Goal: Task Accomplishment & Management: Manage account settings

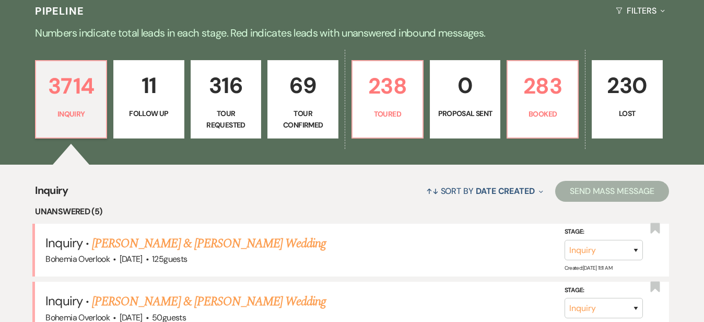
scroll to position [241, 0]
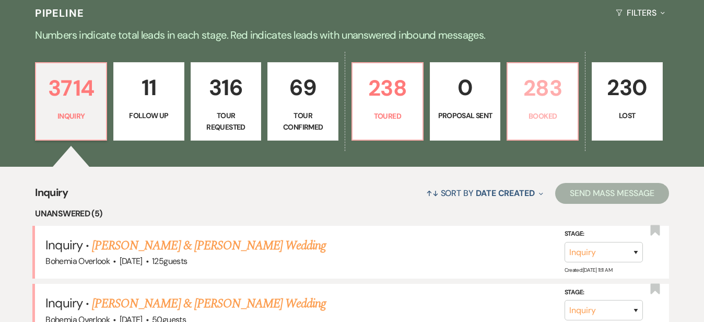
click at [572, 87] on p "283" at bounding box center [542, 88] width 57 height 35
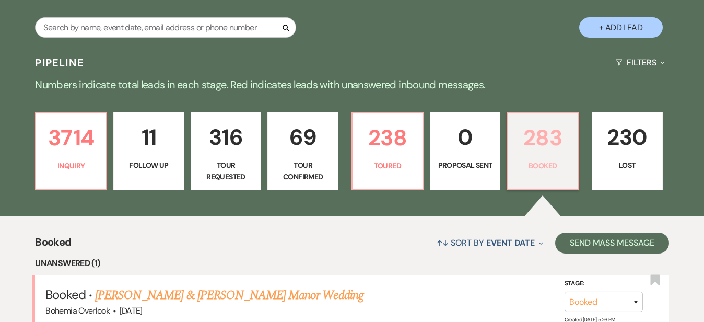
scroll to position [189, 0]
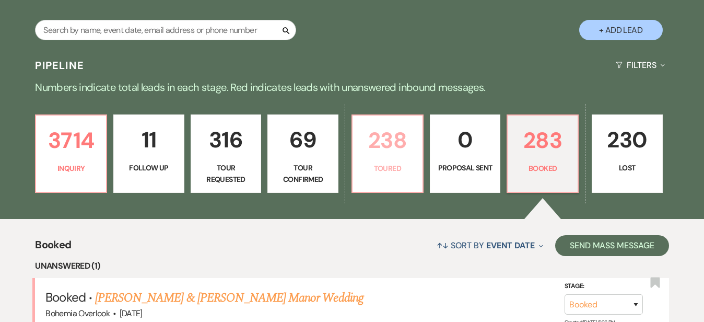
click at [400, 140] on p "238" at bounding box center [387, 140] width 57 height 35
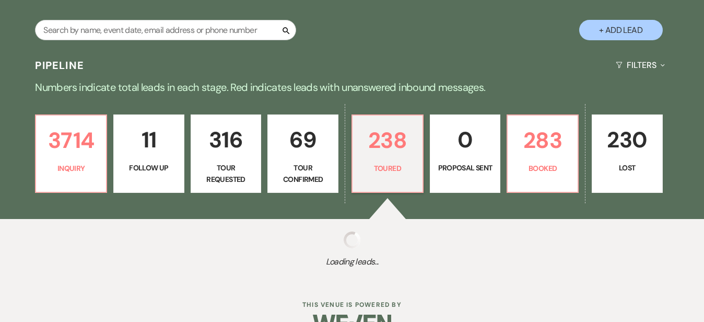
select select "5"
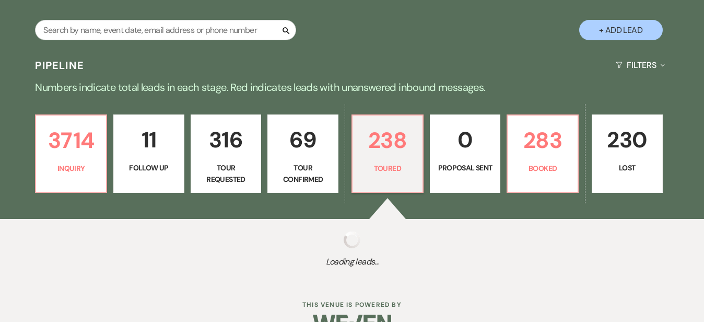
select select "5"
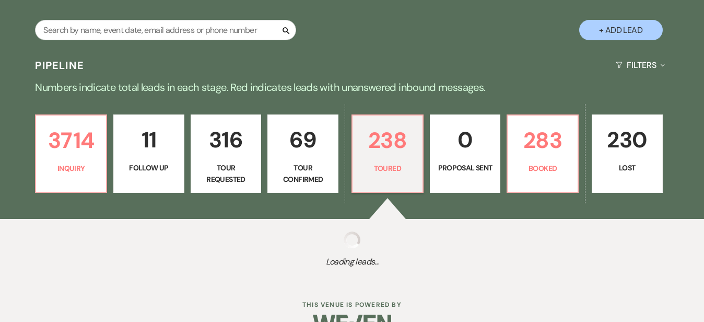
select select "5"
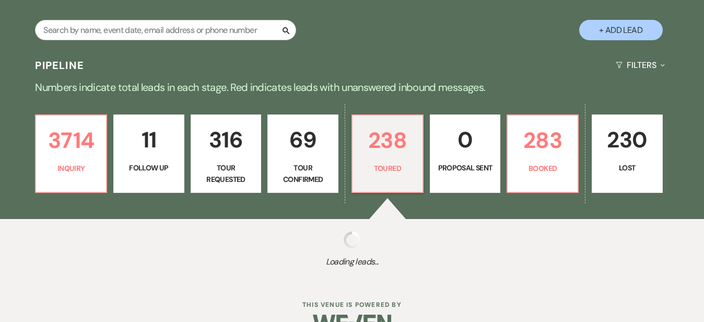
select select "5"
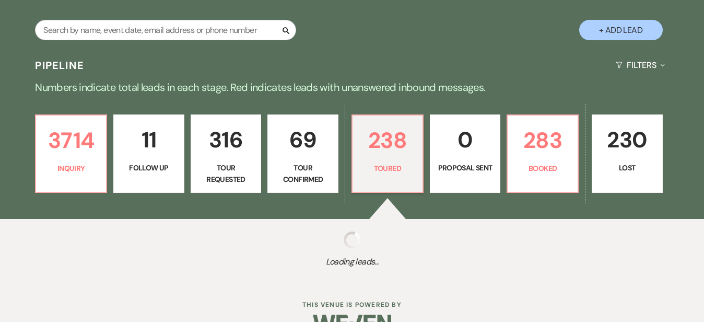
select select "5"
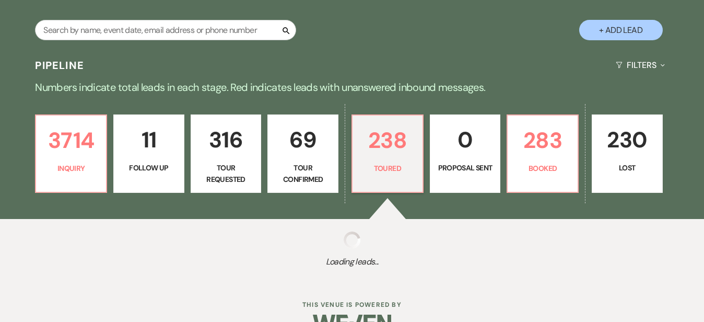
select select "5"
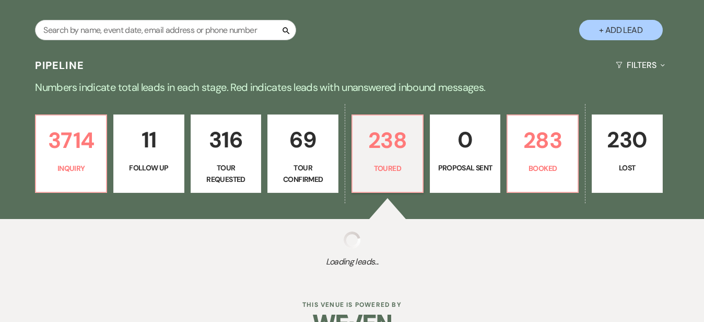
select select "5"
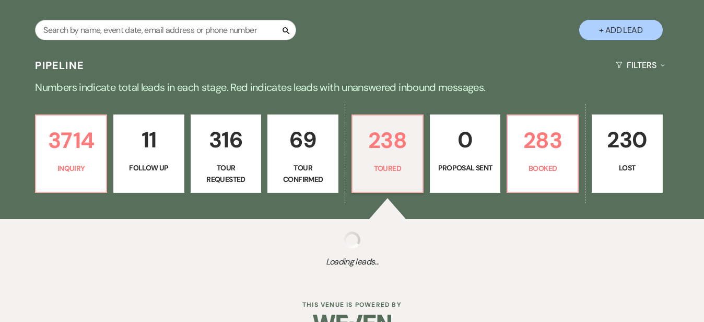
select select "5"
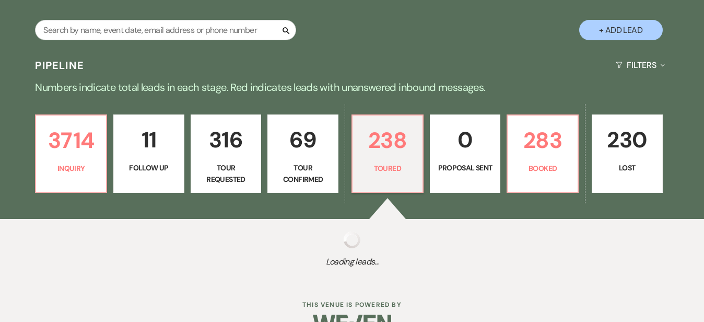
select select "5"
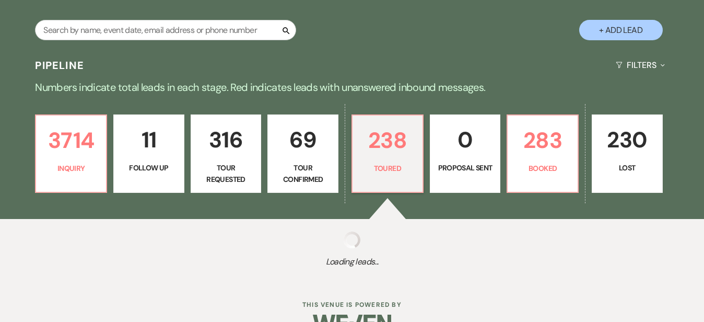
select select "5"
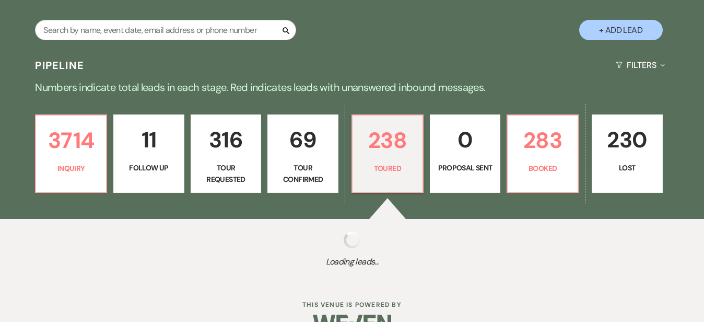
select select "5"
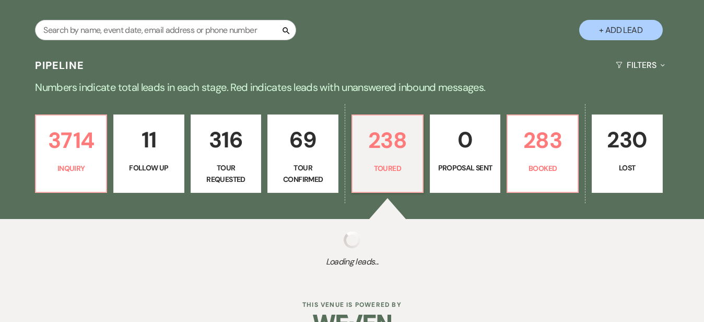
select select "5"
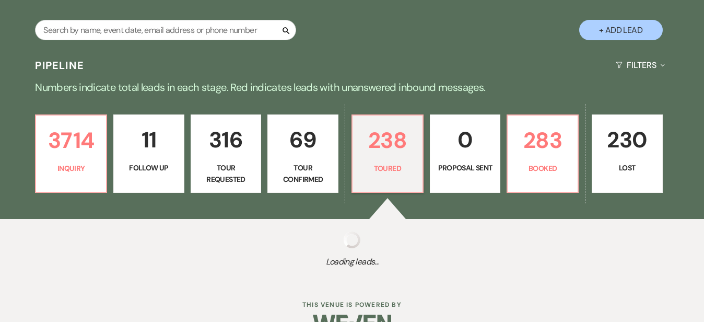
select select "5"
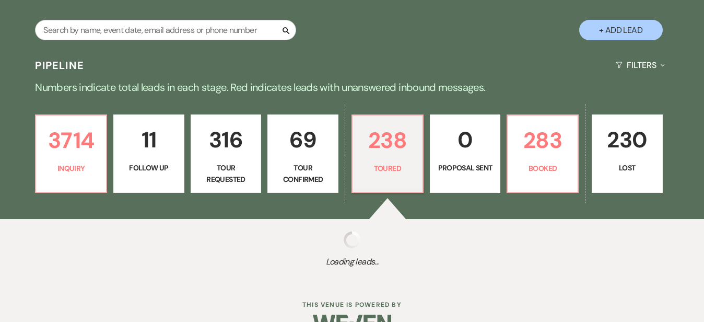
select select "5"
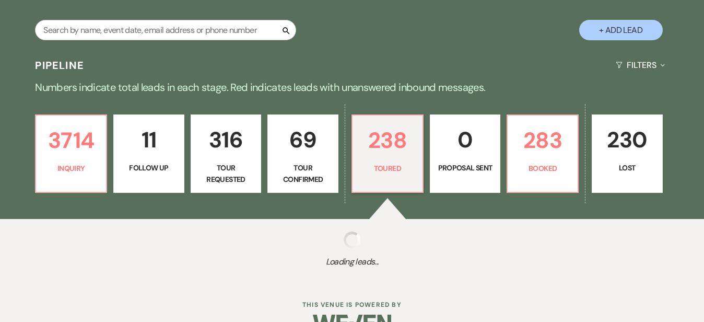
select select "5"
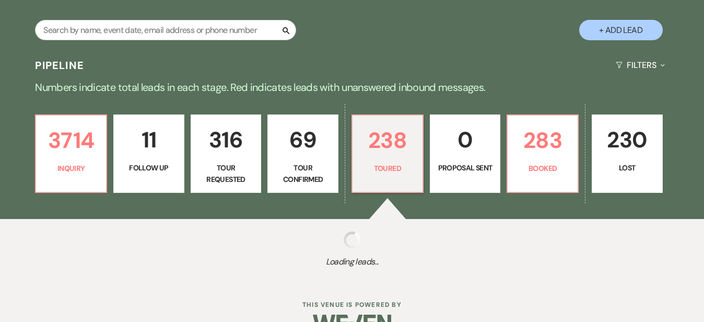
select select "5"
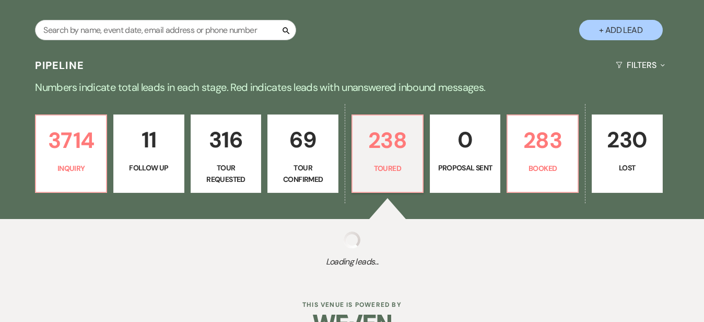
select select "5"
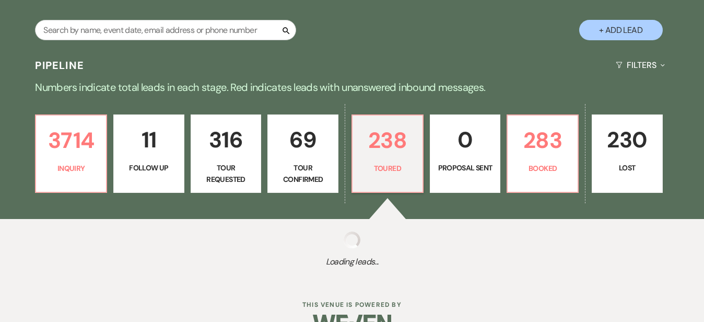
select select "5"
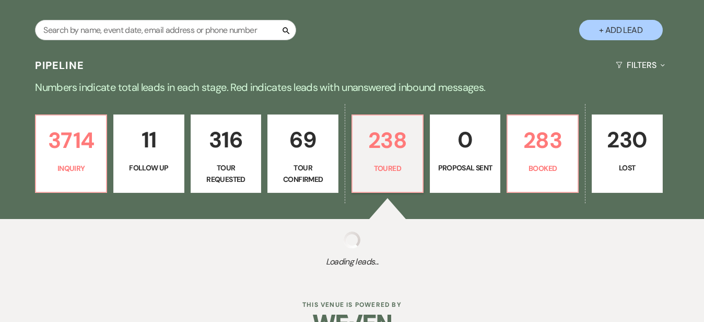
select select "5"
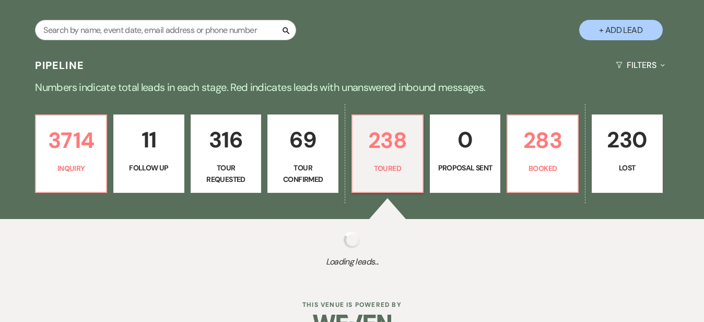
select select "5"
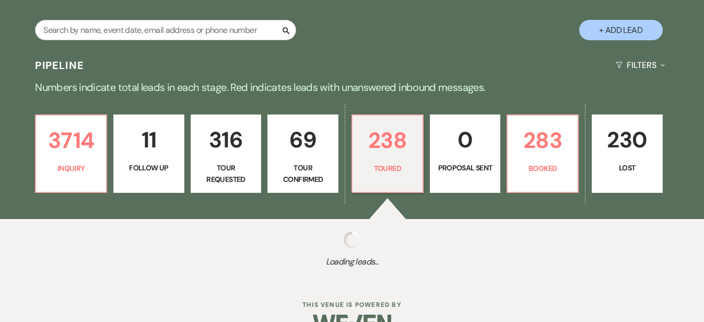
select select "5"
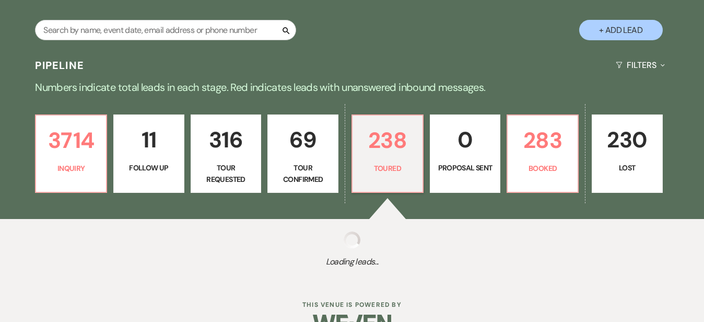
select select "5"
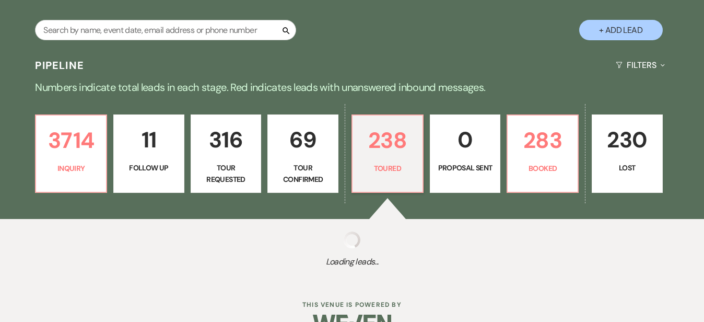
select select "5"
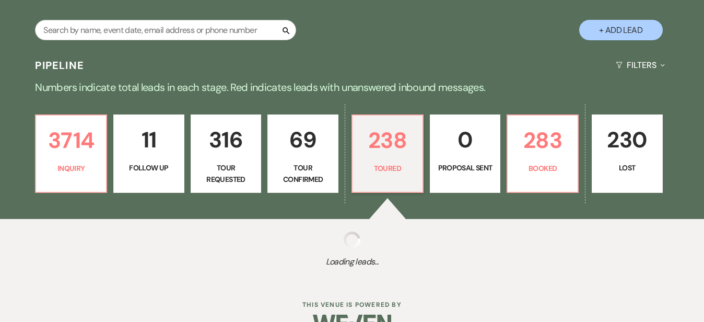
select select "5"
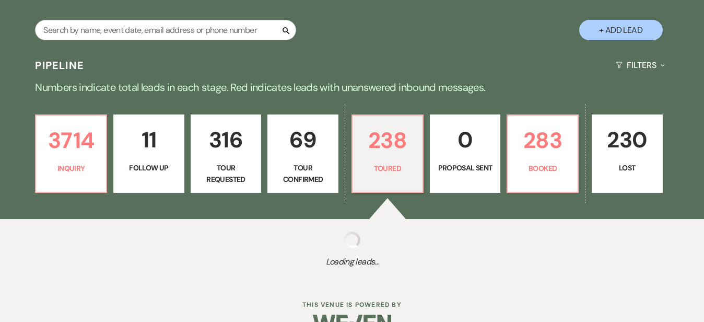
select select "5"
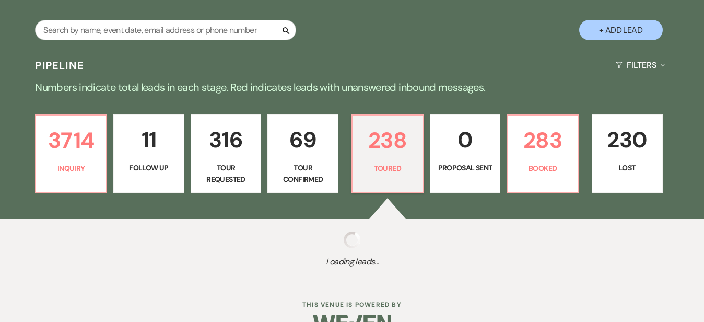
select select "5"
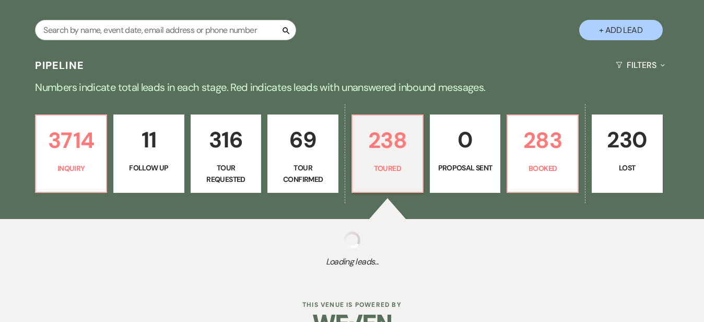
select select "5"
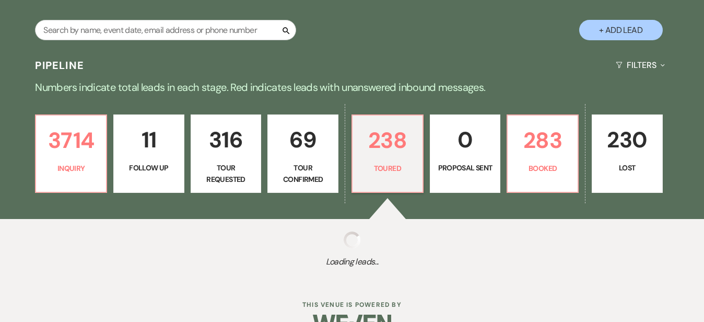
select select "5"
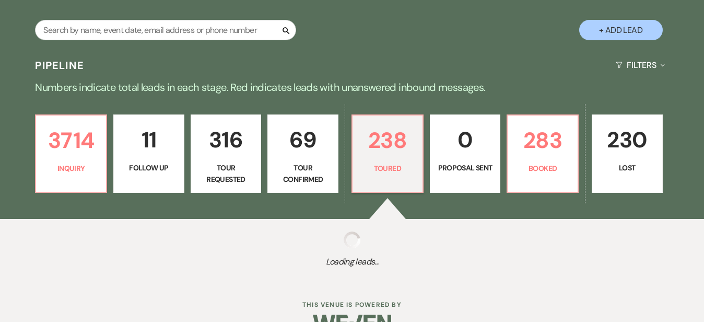
select select "5"
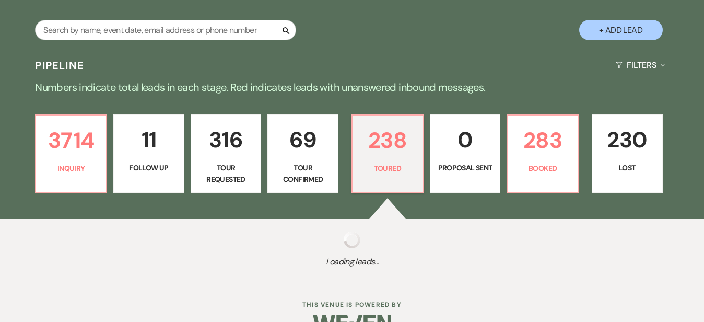
select select "5"
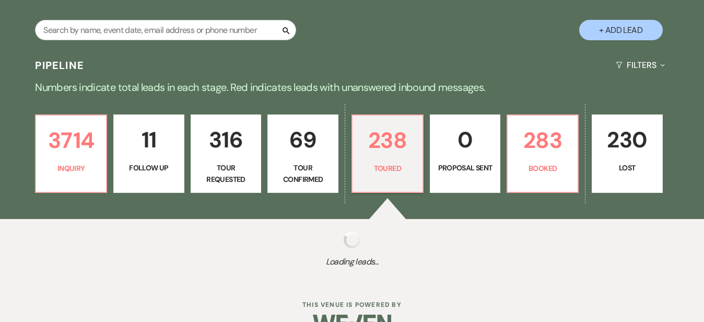
select select "5"
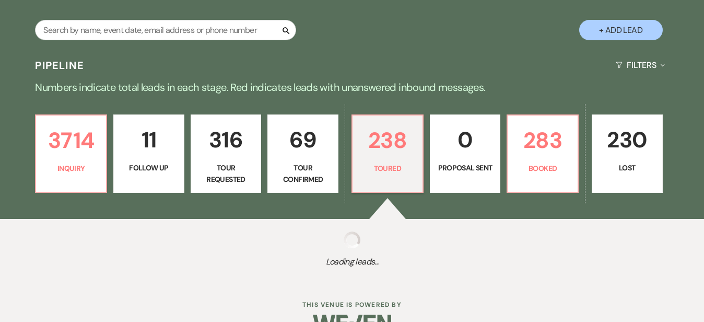
select select "5"
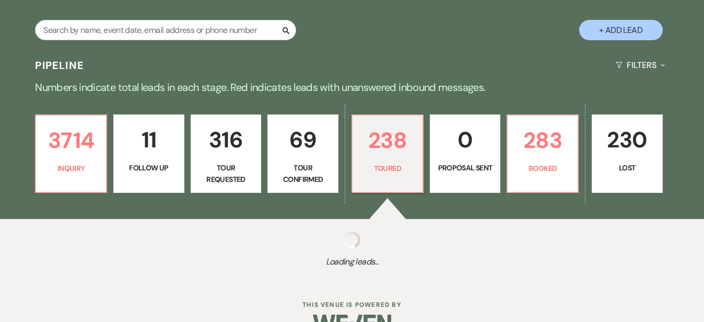
select select "5"
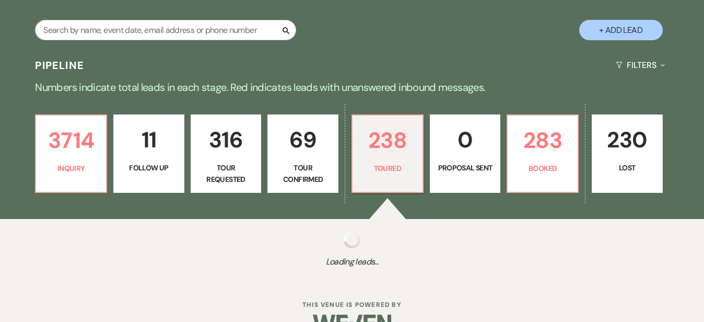
select select "5"
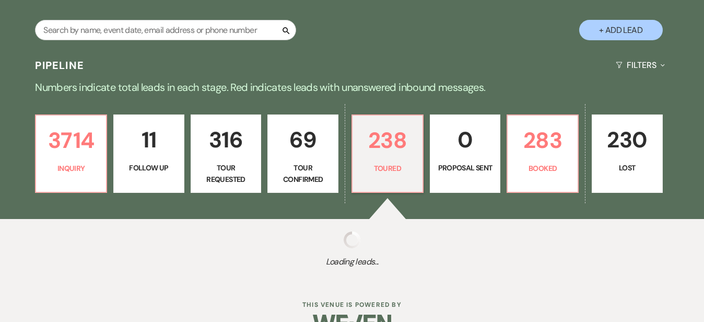
select select "5"
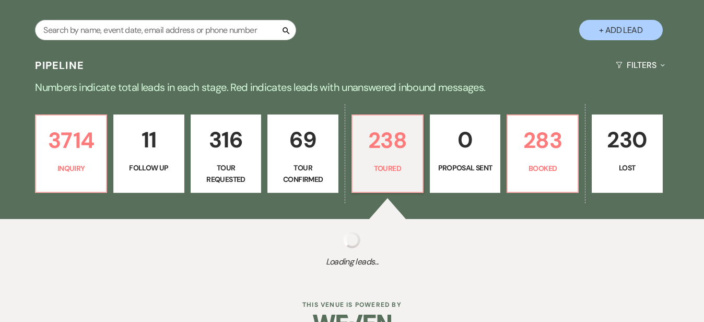
select select "5"
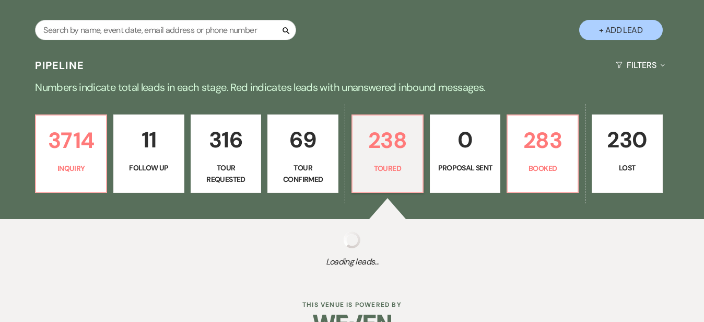
select select "5"
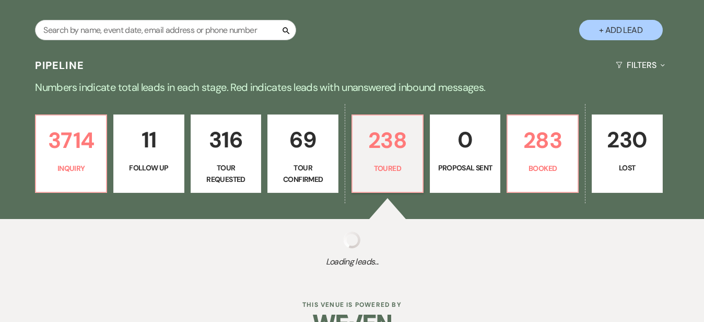
select select "5"
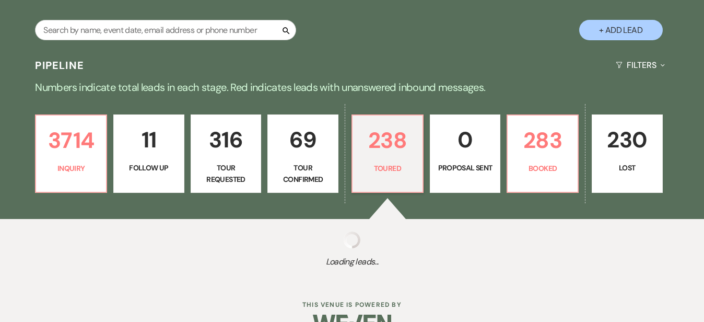
select select "5"
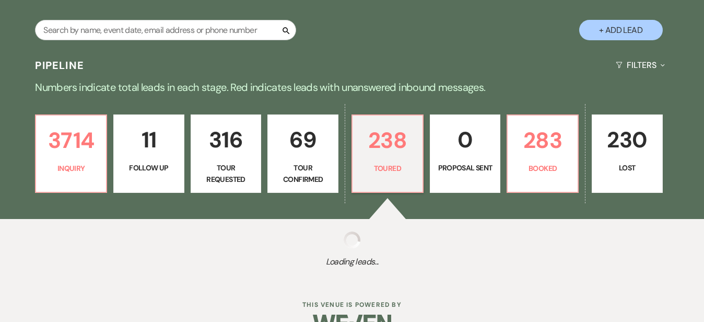
select select "5"
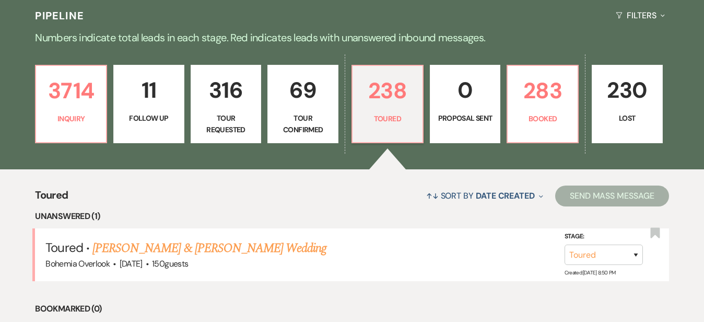
scroll to position [237, 0]
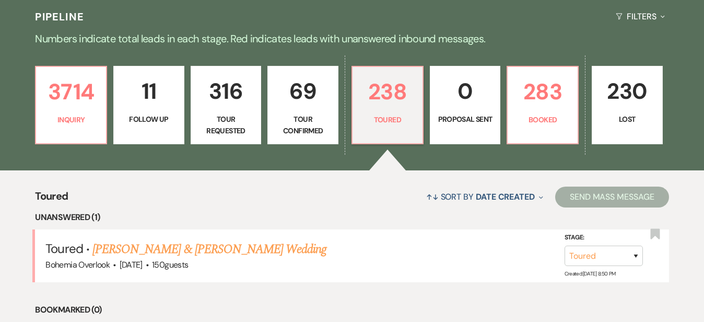
click at [330, 103] on p "69" at bounding box center [302, 91] width 57 height 35
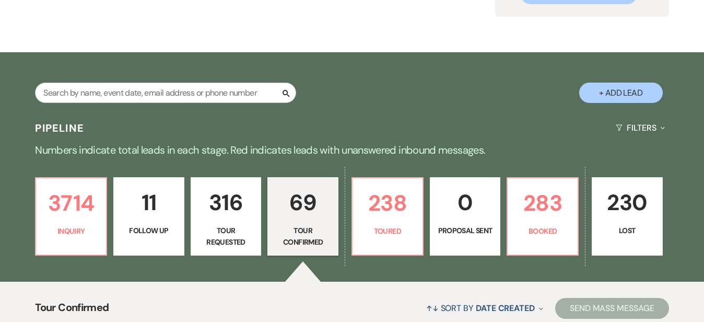
scroll to position [118, 0]
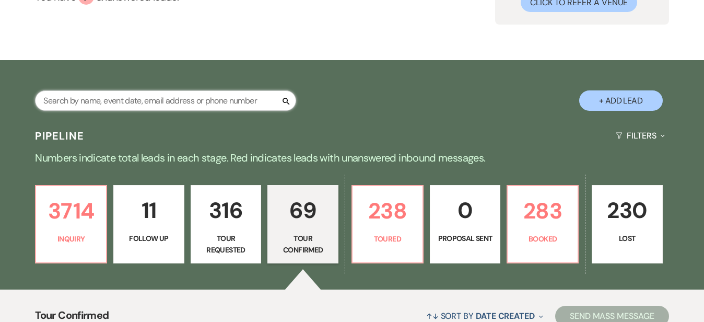
click at [59, 104] on input "text" at bounding box center [165, 100] width 261 height 20
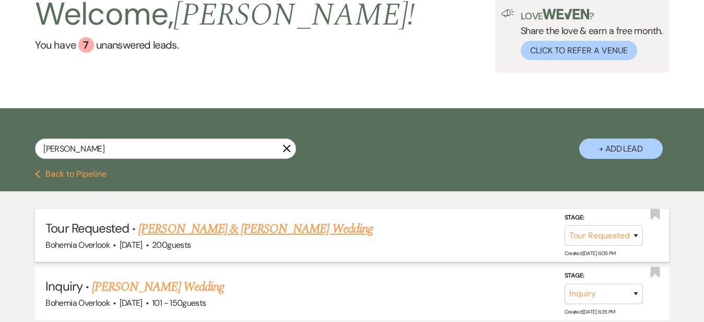
drag, startPoint x: 59, startPoint y: 104, endPoint x: 300, endPoint y: 227, distance: 270.6
click at [300, 227] on link "[PERSON_NAME] & [PERSON_NAME] Wedding" at bounding box center [255, 228] width 234 height 19
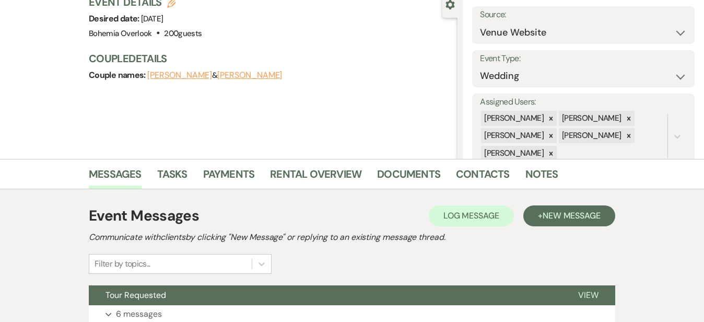
scroll to position [187, 0]
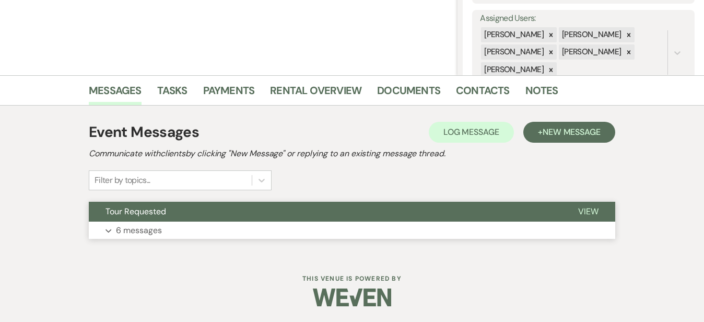
click at [287, 227] on button "Expand 6 messages" at bounding box center [352, 231] width 527 height 18
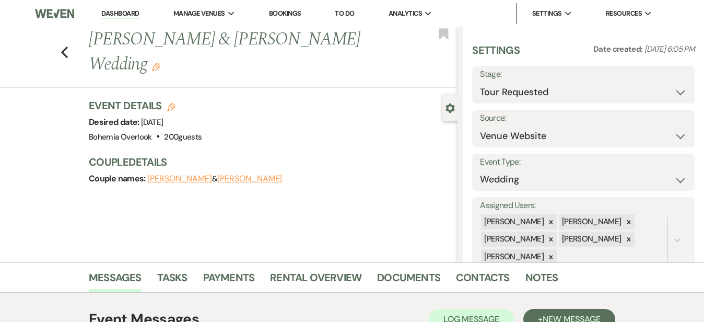
scroll to position [0, 0]
click at [679, 84] on button "Save" at bounding box center [671, 84] width 47 height 21
click at [117, 11] on link "Dashboard" at bounding box center [120, 14] width 38 height 10
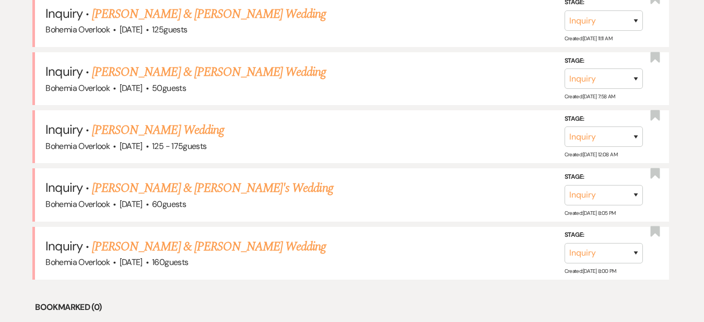
scroll to position [473, 0]
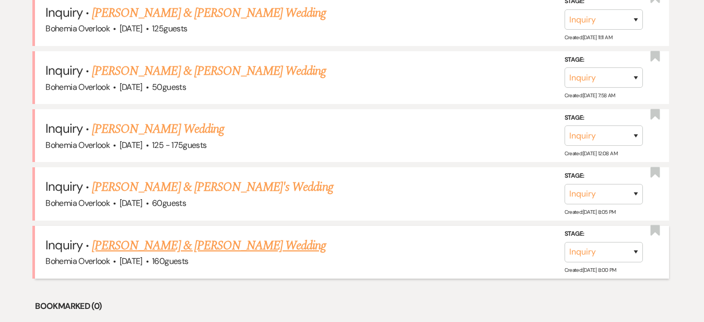
click at [196, 236] on link "[PERSON_NAME] & [PERSON_NAME] Wedding" at bounding box center [209, 245] width 234 height 19
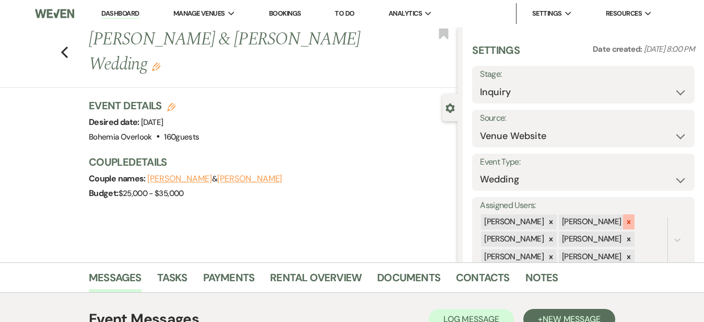
click at [633, 218] on icon at bounding box center [628, 221] width 7 height 7
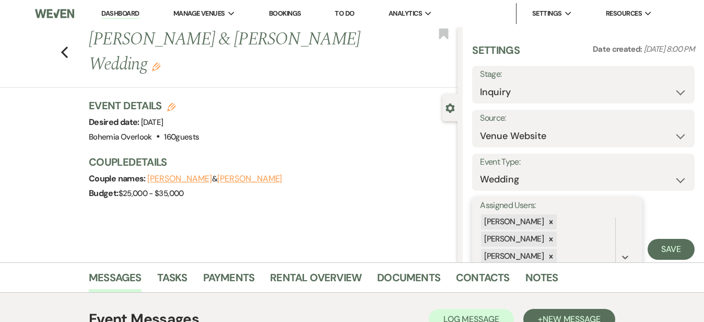
scroll to position [55, 0]
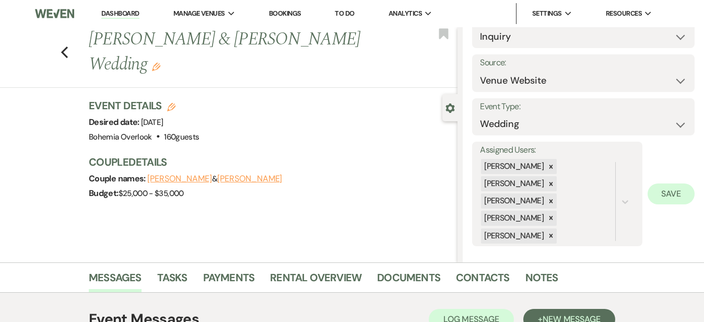
click at [668, 192] on button "Save" at bounding box center [671, 193] width 47 height 21
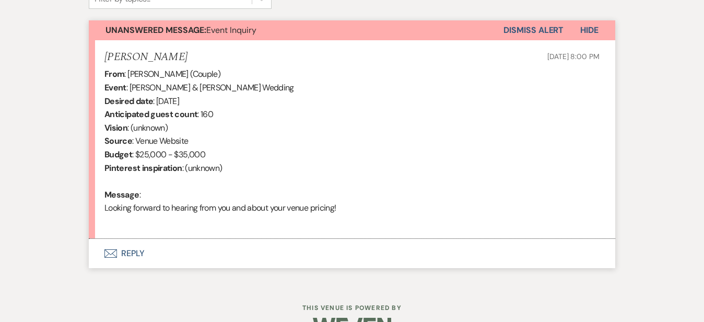
scroll to position [373, 0]
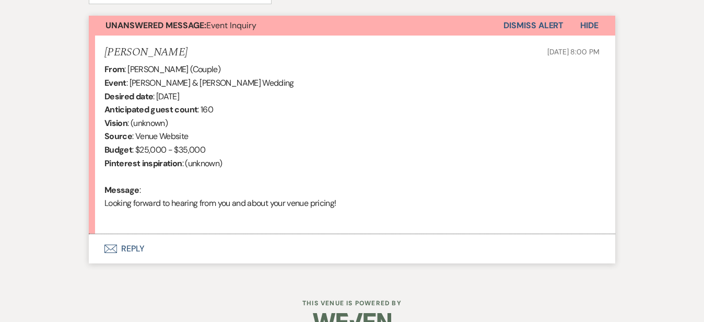
click at [273, 251] on button "Envelope Reply" at bounding box center [352, 248] width 527 height 29
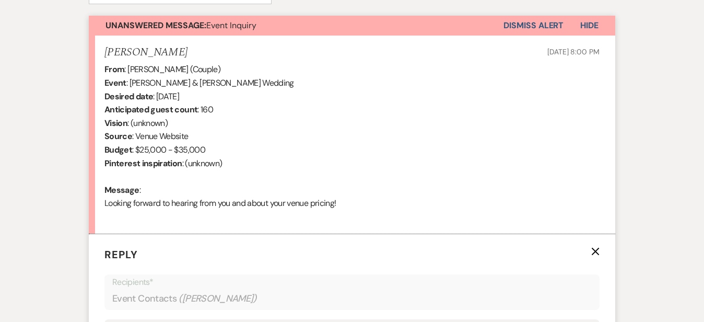
scroll to position [553, 0]
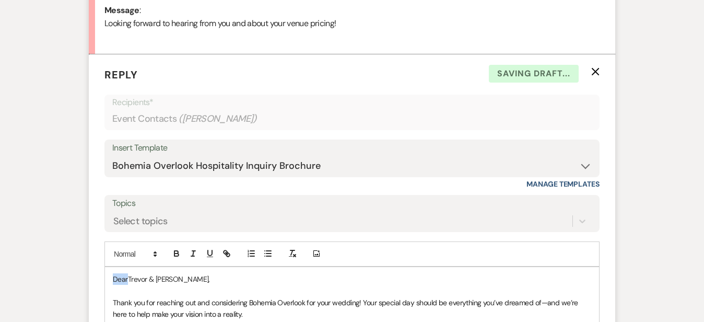
drag, startPoint x: 93, startPoint y: 275, endPoint x: 83, endPoint y: 263, distance: 15.9
click at [674, 200] on div "Messages Tasks Payments Rental Overview Documents Contacts Notes Event Messages…" at bounding box center [352, 172] width 704 height 926
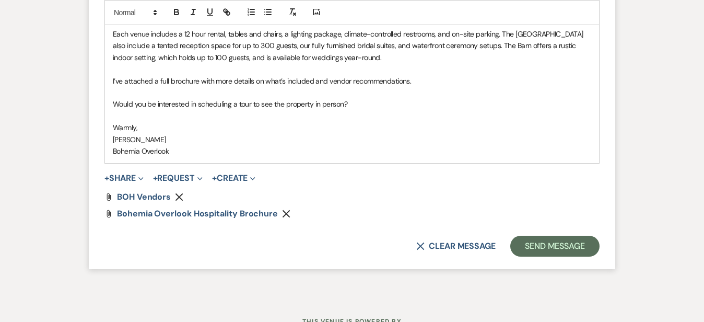
scroll to position [898, 0]
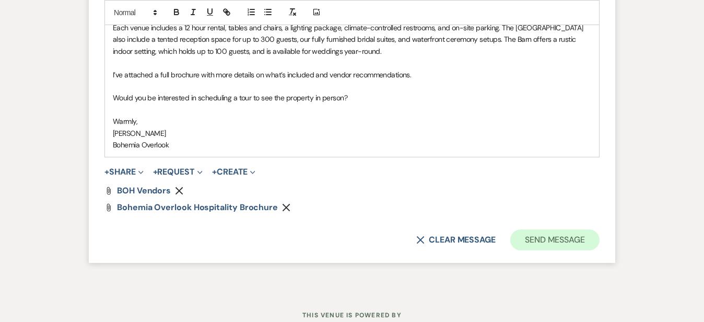
click at [600, 234] on button "Send Message" at bounding box center [554, 239] width 89 height 21
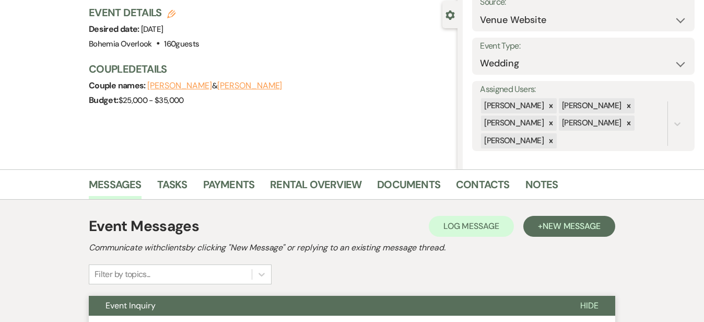
scroll to position [160, 0]
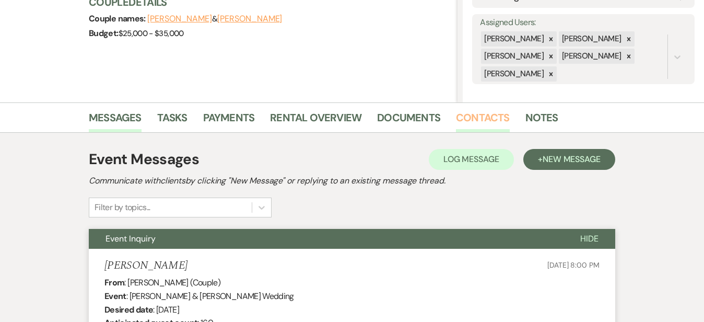
click at [456, 114] on link "Contacts" at bounding box center [483, 120] width 54 height 23
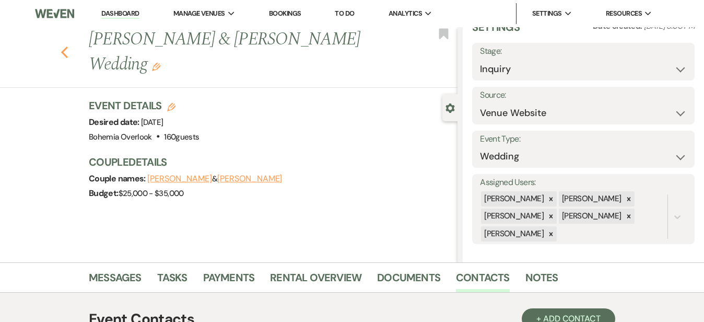
click at [61, 49] on icon "Previous" at bounding box center [65, 52] width 8 height 13
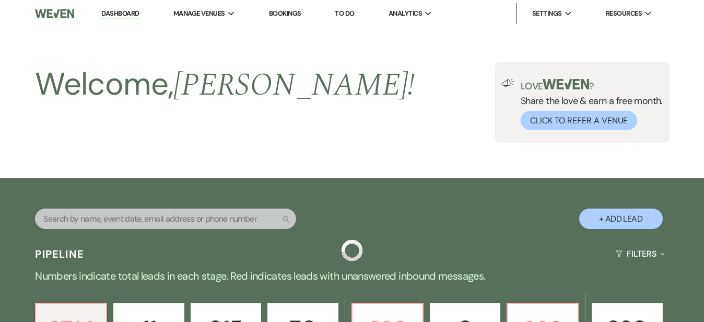
scroll to position [473, 0]
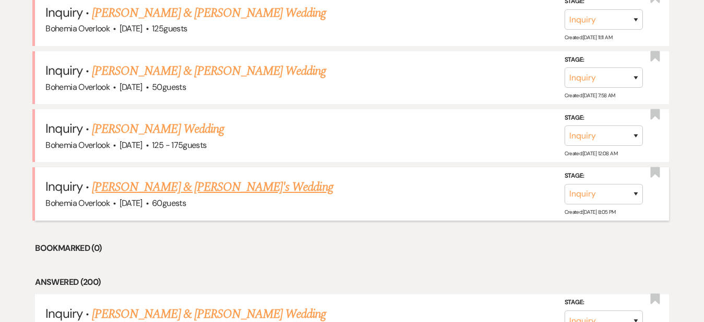
click at [276, 178] on link "[PERSON_NAME] & [PERSON_NAME]'s Wedding" at bounding box center [212, 187] width 241 height 19
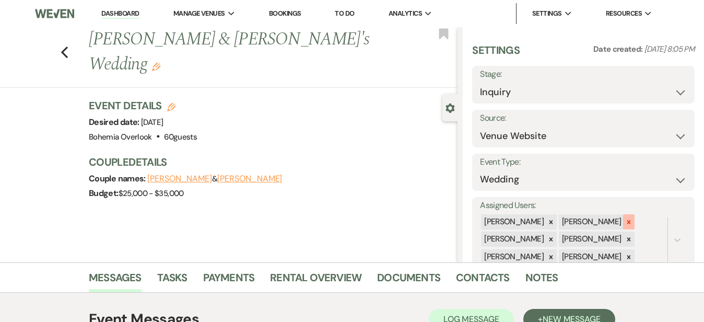
click at [635, 214] on div at bounding box center [628, 221] width 11 height 15
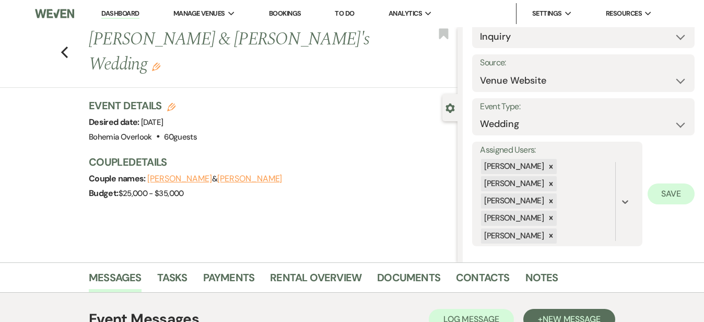
click at [672, 191] on button "Save" at bounding box center [671, 193] width 47 height 21
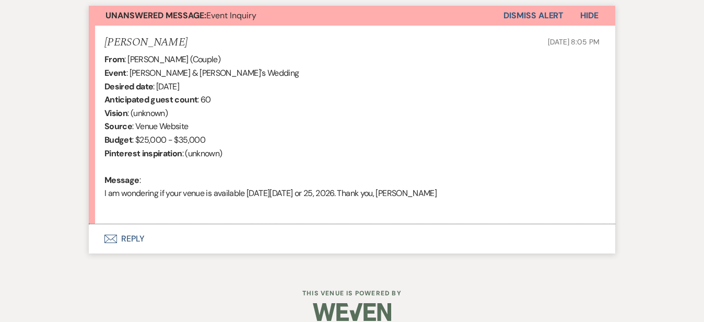
scroll to position [397, 0]
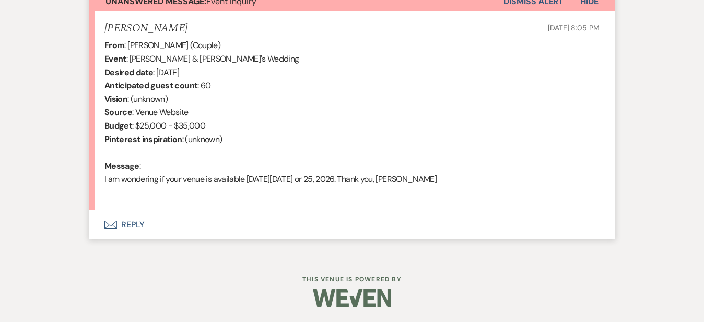
click at [281, 220] on button "Envelope Reply" at bounding box center [352, 224] width 527 height 29
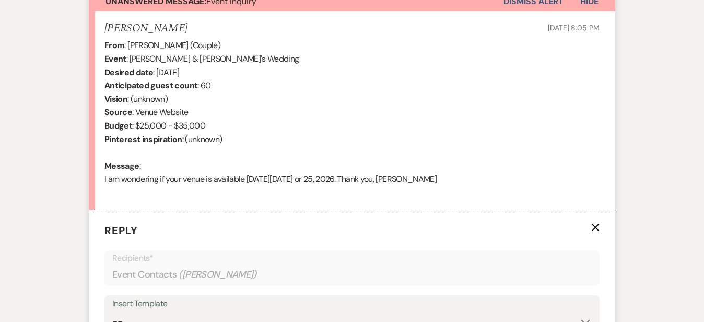
scroll to position [600, 0]
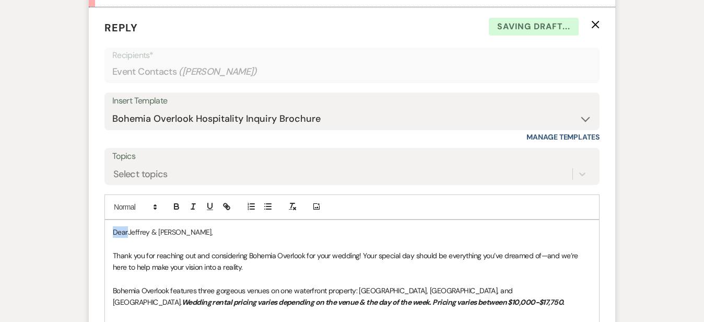
drag, startPoint x: 94, startPoint y: 228, endPoint x: 66, endPoint y: 210, distance: 33.9
click at [89, 210] on form "Reply X Saving draft... Recipients* Event Contacts ( Meriam Mossad ) Insert Tem…" at bounding box center [352, 283] width 527 height 553
click at [684, 112] on div "Messages Tasks Payments Rental Overview Documents Contacts Notes Event Messages…" at bounding box center [352, 125] width 704 height 926
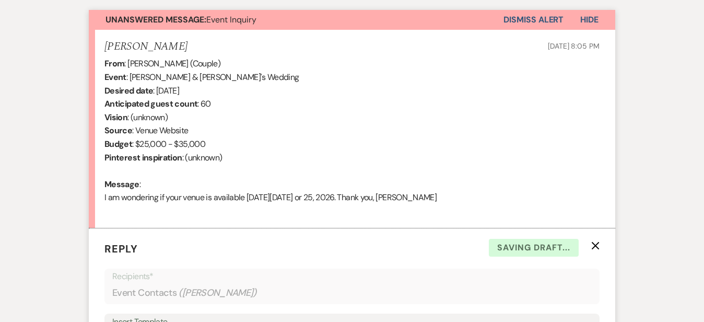
scroll to position [373, 0]
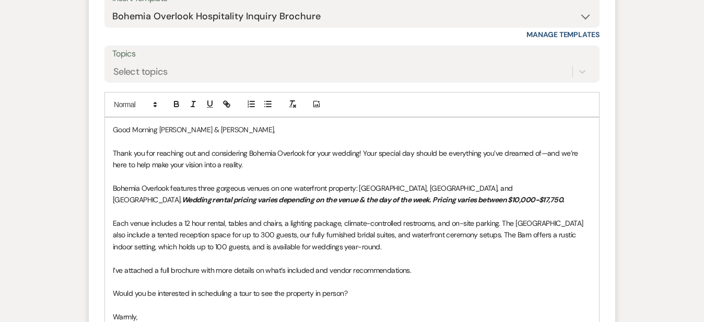
scroll to position [707, 0]
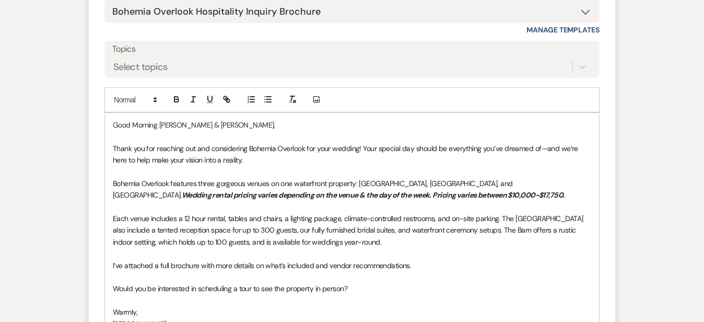
click at [446, 243] on p "Each venue includes a 12 hour rental, tables and chairs, a lighting package, cl…" at bounding box center [352, 230] width 479 height 35
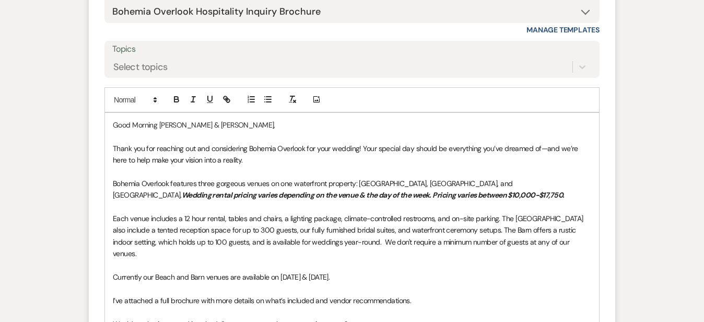
click at [701, 160] on div "Messages Tasks Payments Rental Overview Documents Contacts Notes Event Messages…" at bounding box center [352, 36] width 704 height 962
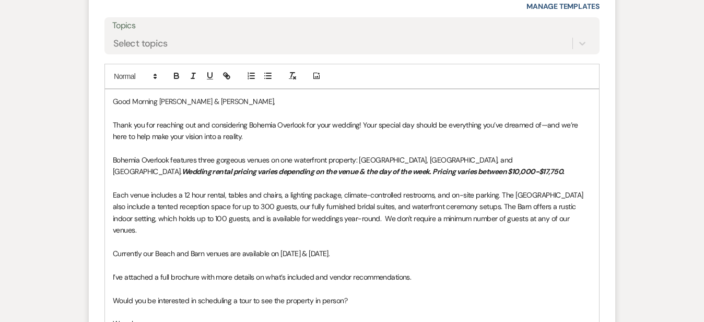
scroll to position [734, 0]
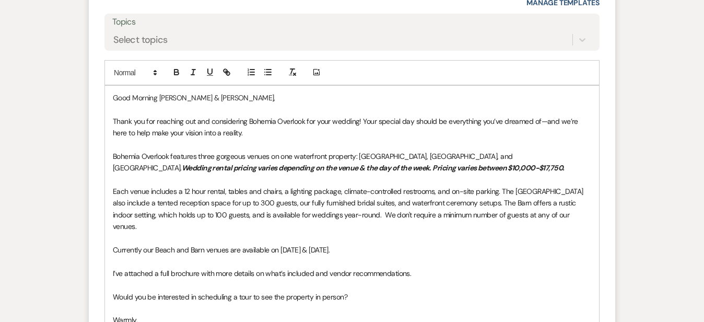
click at [339, 244] on p "Currently our Beach and Barn venues are available on [DATE] & [DATE]." at bounding box center [352, 249] width 479 height 11
click at [663, 203] on div "Messages Tasks Payments Rental Overview Documents Contacts Notes Event Messages…" at bounding box center [352, 9] width 704 height 962
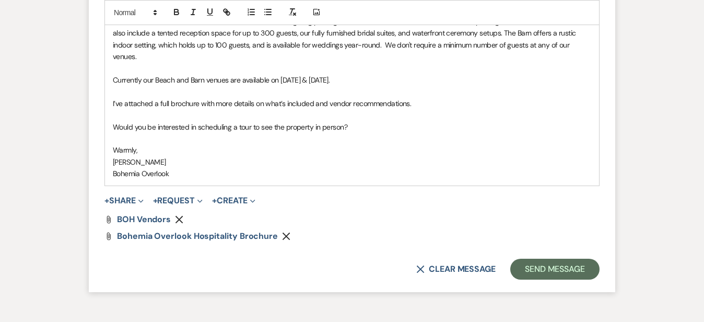
scroll to position [908, 0]
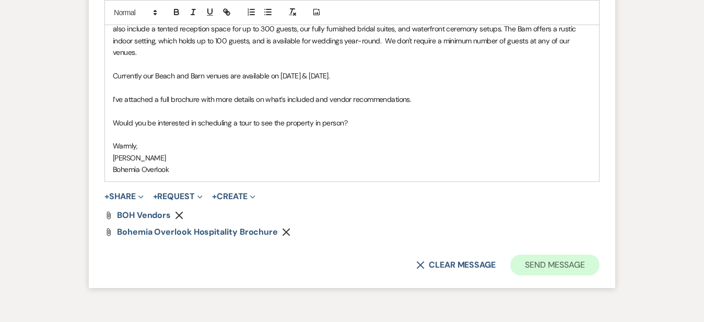
click at [600, 254] on button "Send Message" at bounding box center [554, 264] width 89 height 21
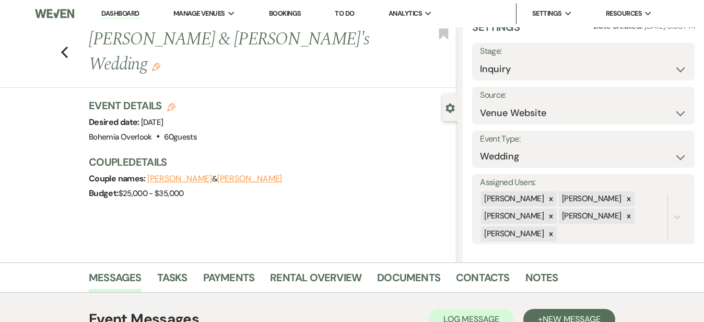
scroll to position [0, 0]
click at [134, 15] on link "Dashboard" at bounding box center [120, 14] width 38 height 10
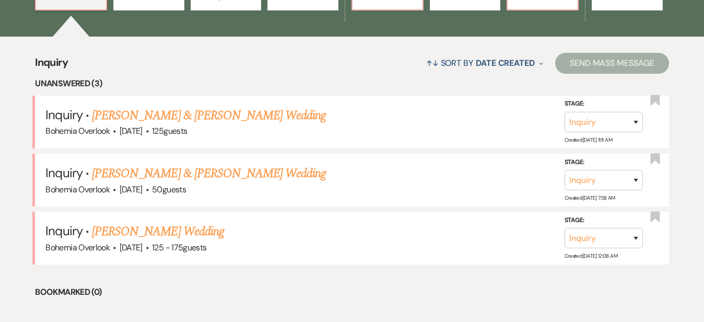
scroll to position [379, 0]
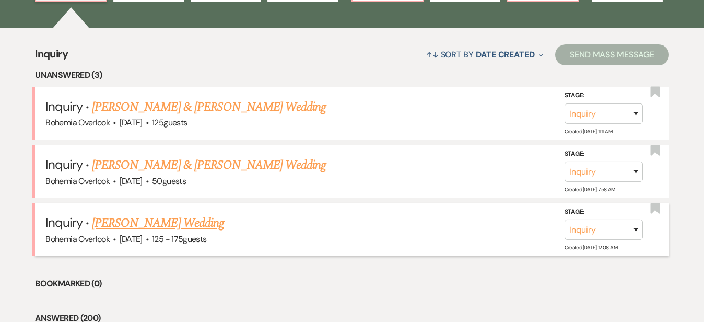
click at [214, 214] on link "[PERSON_NAME] Wedding" at bounding box center [158, 223] width 132 height 19
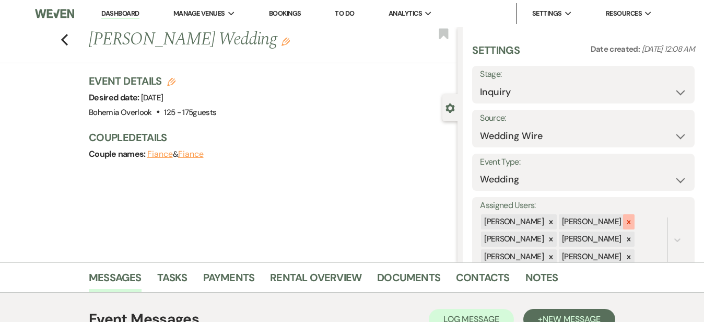
click at [635, 214] on div at bounding box center [628, 221] width 11 height 15
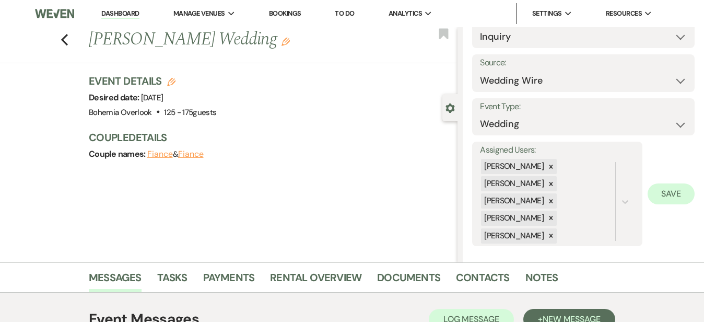
click at [671, 187] on button "Save" at bounding box center [671, 193] width 47 height 21
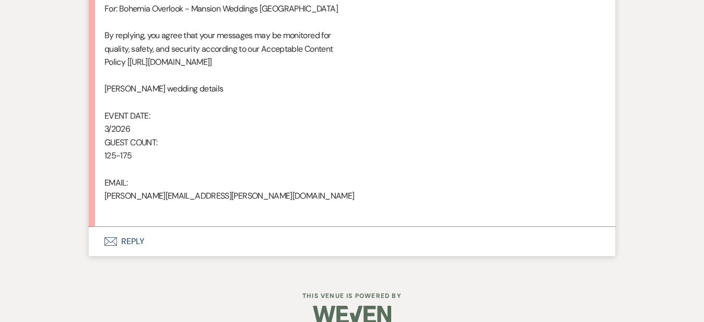
scroll to position [661, 0]
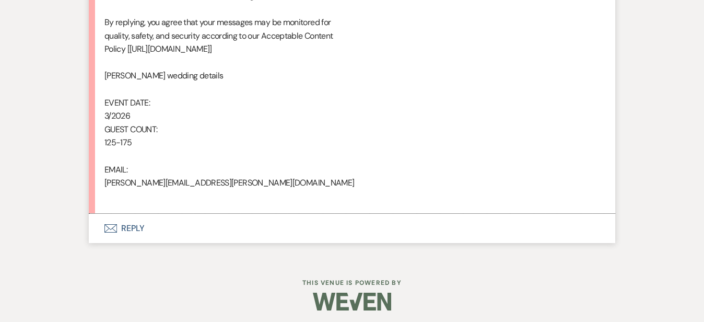
click at [328, 229] on button "Envelope Reply" at bounding box center [352, 228] width 527 height 29
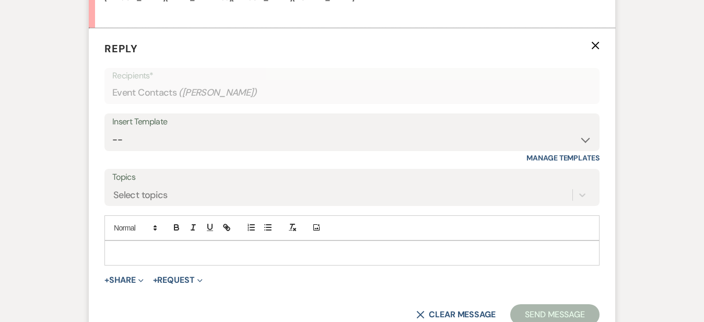
scroll to position [864, 0]
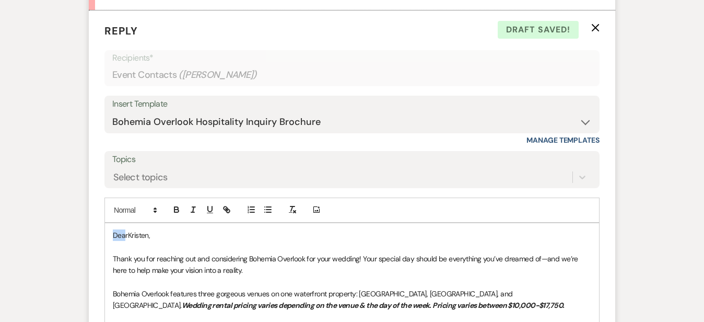
drag, startPoint x: 92, startPoint y: 230, endPoint x: 61, endPoint y: 197, distance: 45.5
click at [89, 197] on form "Reply X Draft saved! Recipients* Event Contacts ( [PERSON_NAME] ) Insert Templa…" at bounding box center [352, 286] width 527 height 553
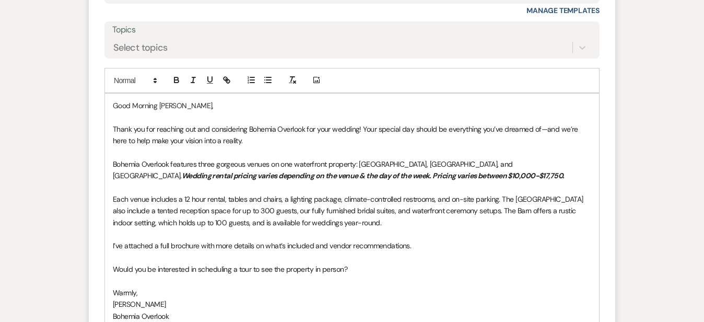
scroll to position [1016, 0]
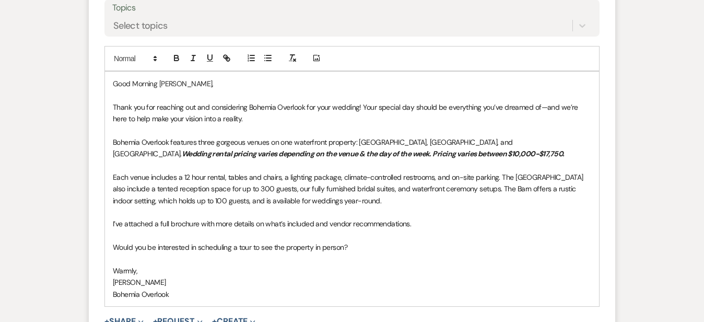
click at [463, 201] on p "Each venue includes a 12 hour rental, tables and chairs, a lighting package, cl…" at bounding box center [352, 188] width 479 height 35
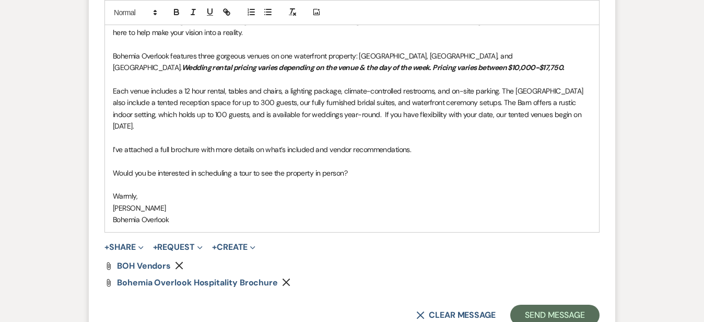
scroll to position [1146, 0]
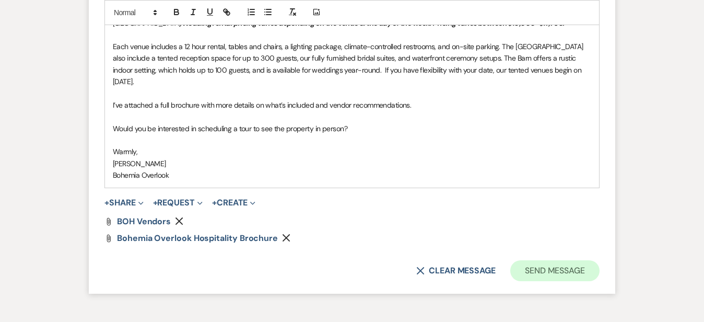
click at [594, 260] on button "Send Message" at bounding box center [554, 270] width 89 height 21
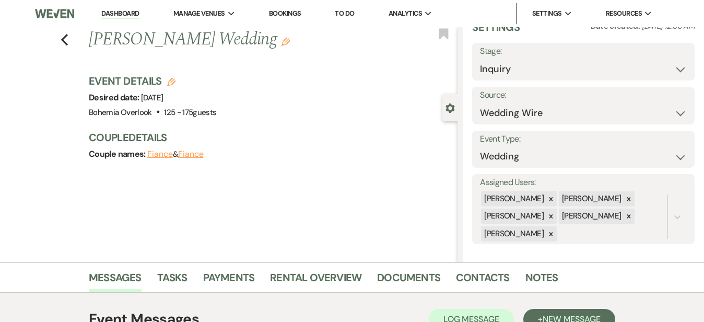
scroll to position [0, 0]
click at [61, 42] on icon "Previous" at bounding box center [65, 39] width 8 height 13
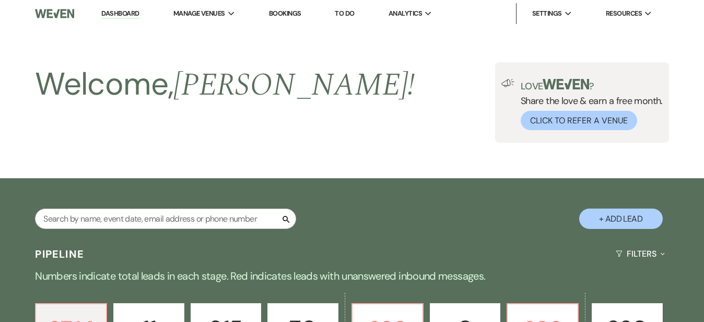
scroll to position [379, 0]
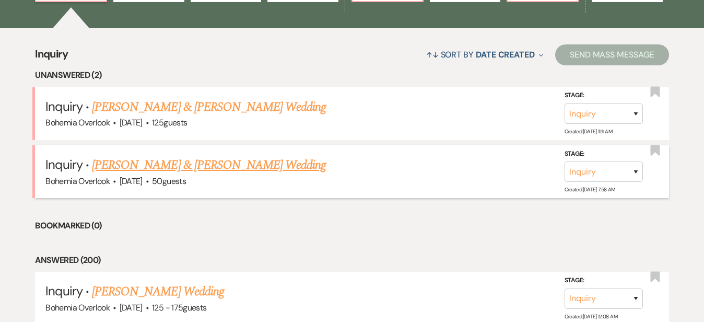
click at [255, 156] on link "[PERSON_NAME] & [PERSON_NAME] Wedding" at bounding box center [209, 165] width 234 height 19
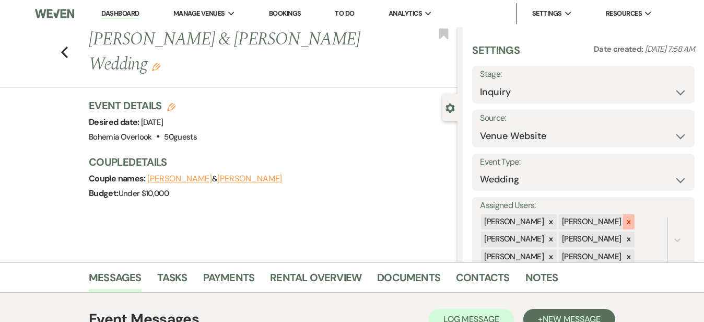
click at [633, 218] on icon at bounding box center [628, 221] width 7 height 7
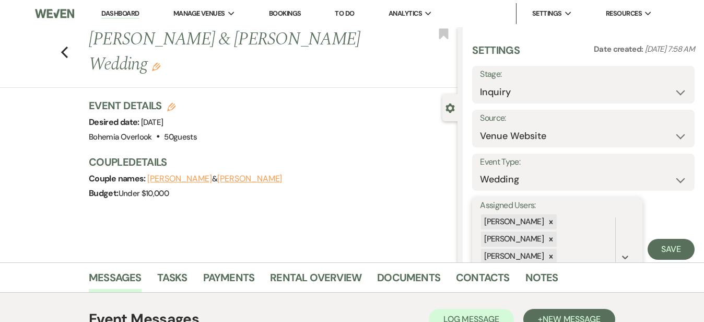
scroll to position [55, 0]
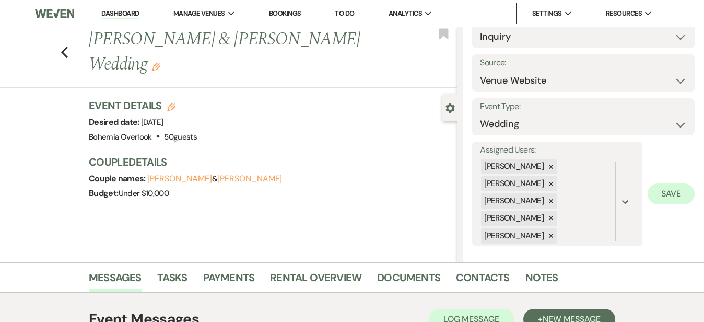
click at [680, 184] on button "Save" at bounding box center [671, 193] width 47 height 21
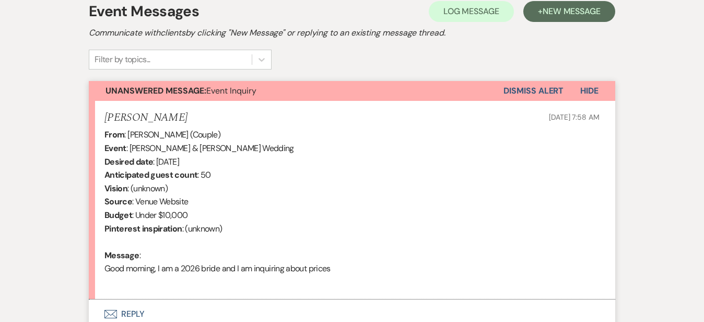
scroll to position [363, 0]
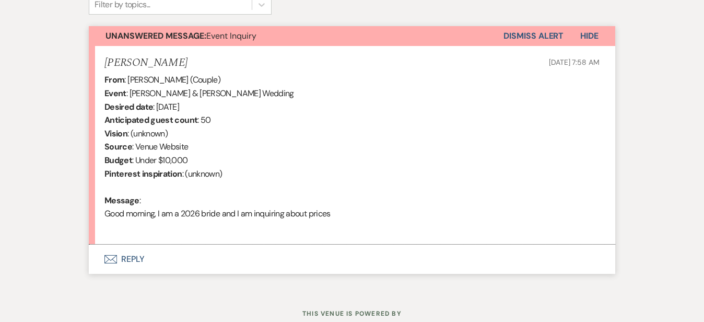
click at [316, 257] on button "Envelope Reply" at bounding box center [352, 259] width 527 height 29
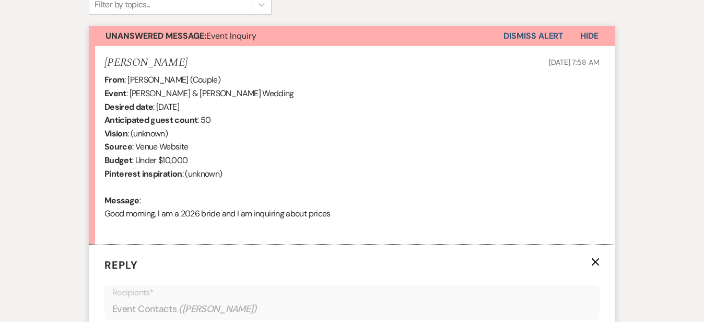
scroll to position [600, 0]
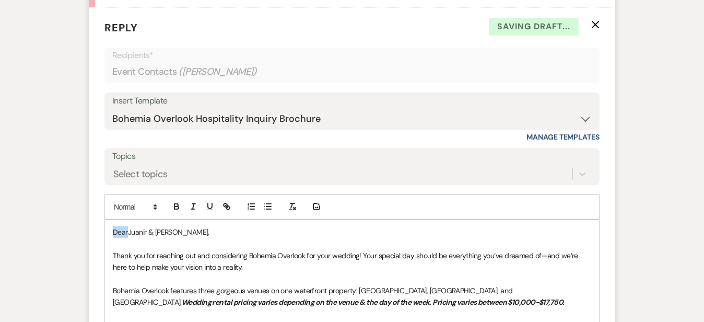
drag, startPoint x: 94, startPoint y: 230, endPoint x: 83, endPoint y: 216, distance: 17.8
click at [104, 216] on div "Add Photo DearJuanir & [PERSON_NAME], Thank you for reaching out and considerin…" at bounding box center [351, 324] width 495 height 261
click at [671, 166] on div "Messages Tasks Payments Rental Overview Documents Contacts Notes Event Messages…" at bounding box center [352, 125] width 704 height 926
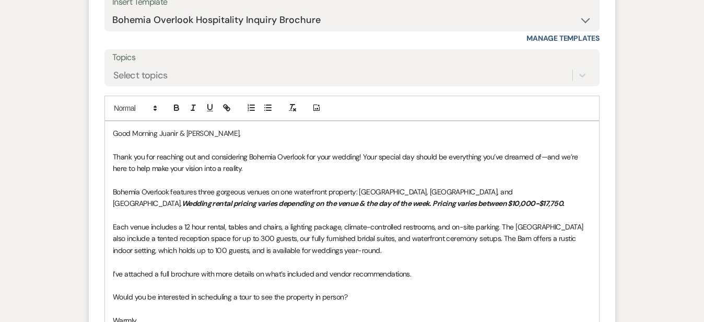
scroll to position [705, 0]
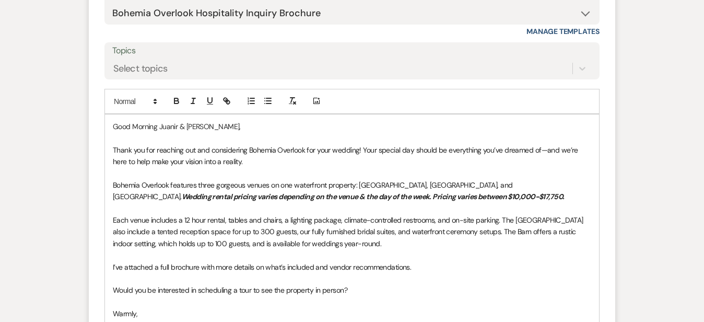
click at [410, 239] on p "Each venue includes a 12 hour rental, tables and chairs, a lighting package, cl…" at bounding box center [352, 231] width 479 height 35
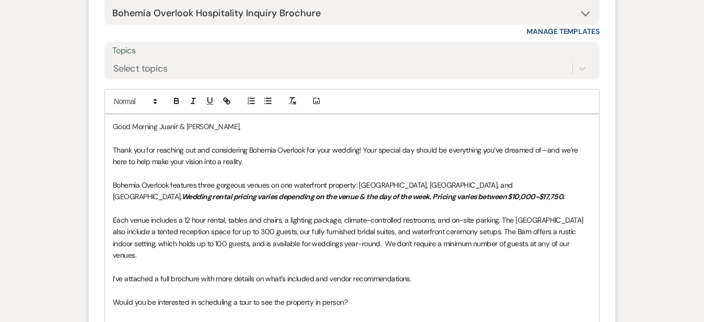
click at [688, 193] on div "Messages Tasks Payments Rental Overview Documents Contacts Notes Event Messages…" at bounding box center [352, 26] width 704 height 938
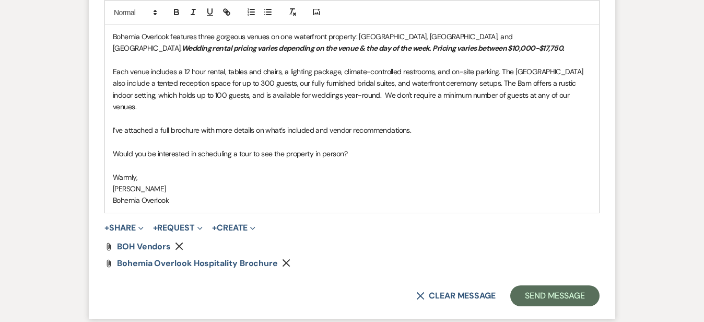
scroll to position [862, 0]
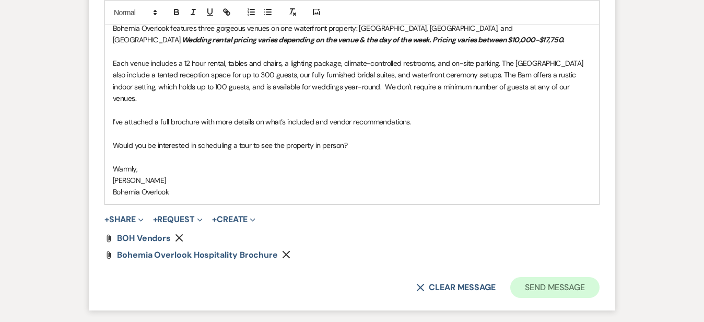
click at [600, 277] on button "Send Message" at bounding box center [554, 287] width 89 height 21
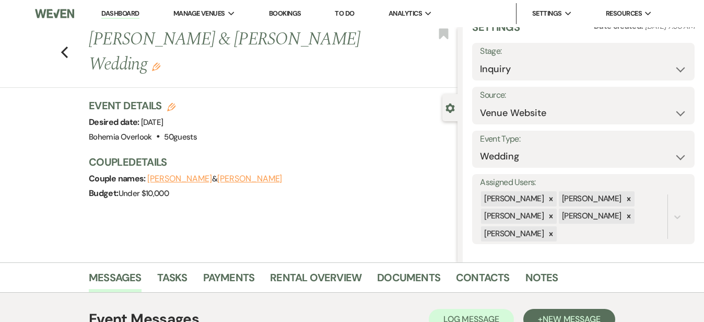
scroll to position [0, 0]
click at [125, 13] on link "Dashboard" at bounding box center [120, 14] width 38 height 10
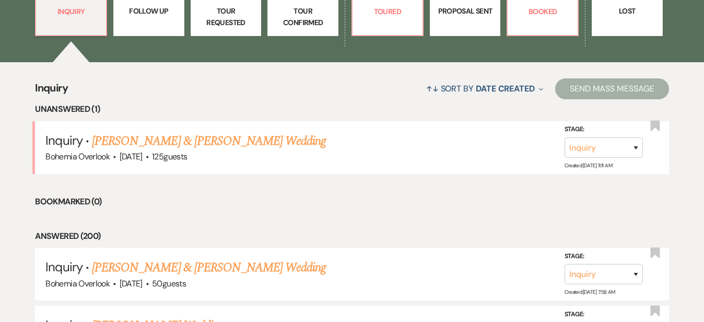
scroll to position [362, 0]
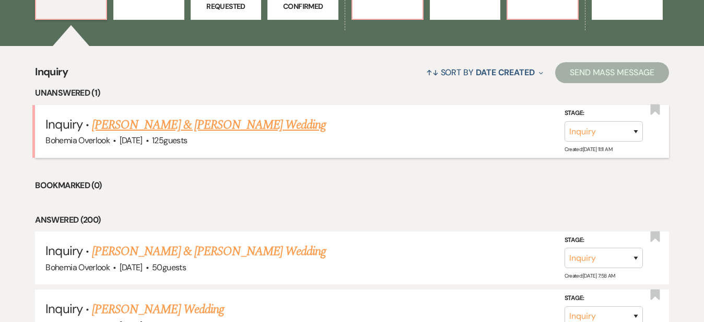
click at [281, 115] on link "[PERSON_NAME] & [PERSON_NAME] Wedding" at bounding box center [209, 124] width 234 height 19
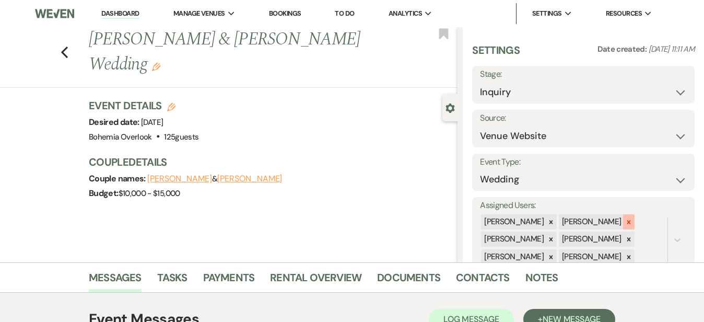
click at [631, 220] on icon at bounding box center [629, 222] width 4 height 4
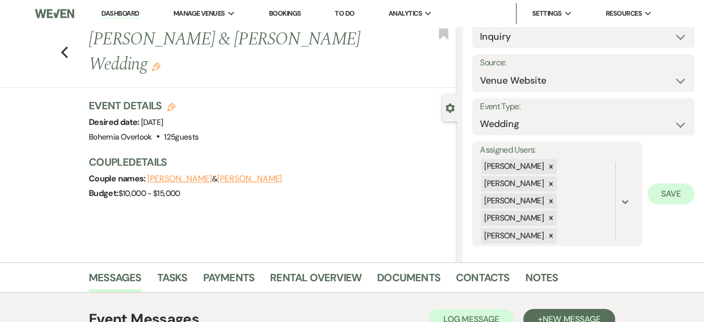
click at [677, 197] on button "Save" at bounding box center [671, 193] width 47 height 21
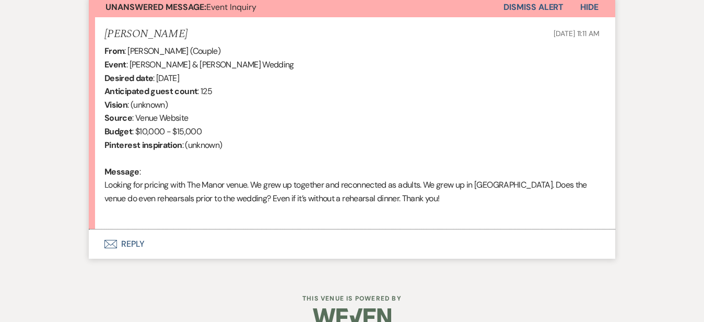
scroll to position [410, 0]
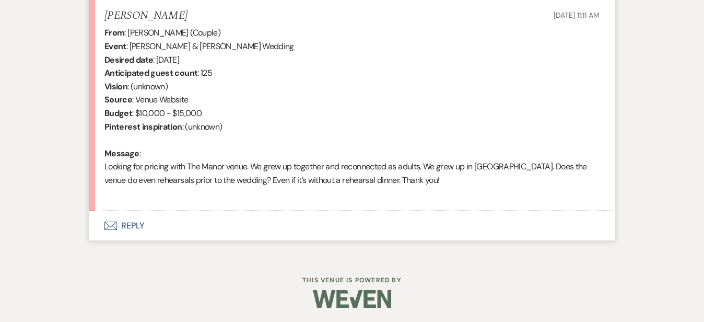
click at [347, 226] on button "Envelope Reply" at bounding box center [352, 225] width 527 height 29
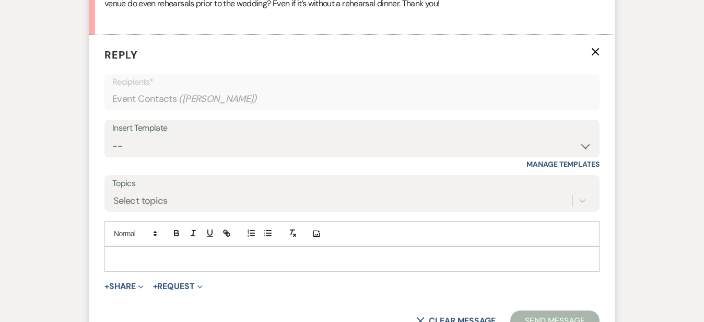
scroll to position [613, 0]
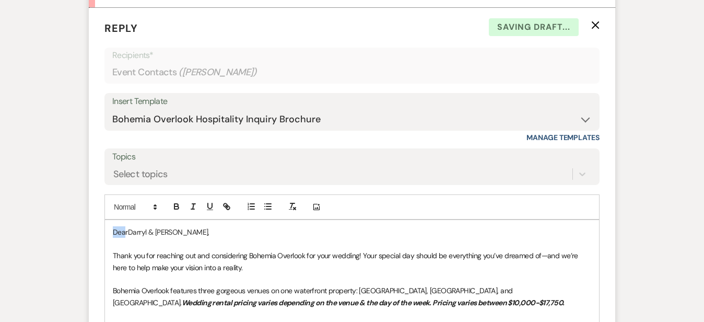
drag, startPoint x: 92, startPoint y: 229, endPoint x: 72, endPoint y: 216, distance: 24.6
click at [104, 216] on div "Add Photo DearDarryl & [PERSON_NAME], Thank you for reaching out and considerin…" at bounding box center [351, 324] width 495 height 261
click at [187, 266] on p "Thank you for reaching out and considering Bohemia Overlook for your wedding! Y…" at bounding box center [352, 262] width 479 height 24
click at [670, 160] on div "Messages Tasks Payments Rental Overview Documents Contacts Notes Event Messages…" at bounding box center [352, 119] width 704 height 940
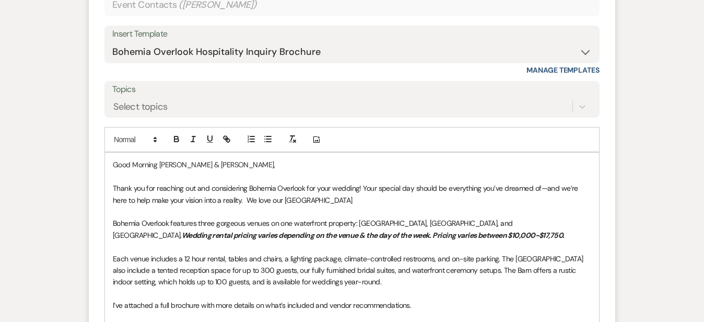
scroll to position [692, 0]
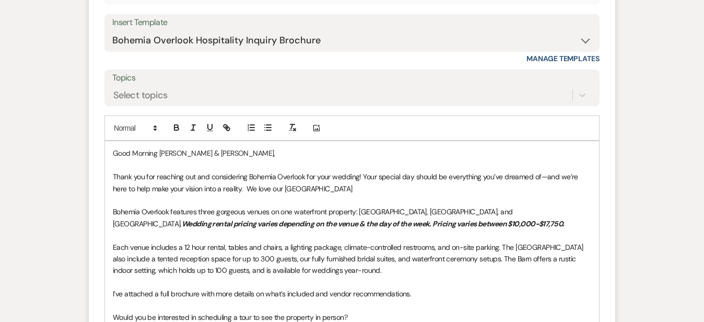
click at [373, 180] on p "Thank you for reaching out and considering Bohemia Overlook for your wedding! Y…" at bounding box center [352, 183] width 479 height 24
click at [675, 251] on div "Messages Tasks Payments Rental Overview Documents Contacts Notes Event Messages…" at bounding box center [352, 41] width 704 height 940
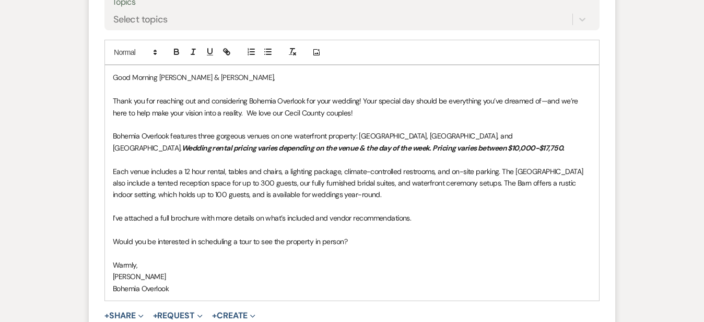
scroll to position [844, 0]
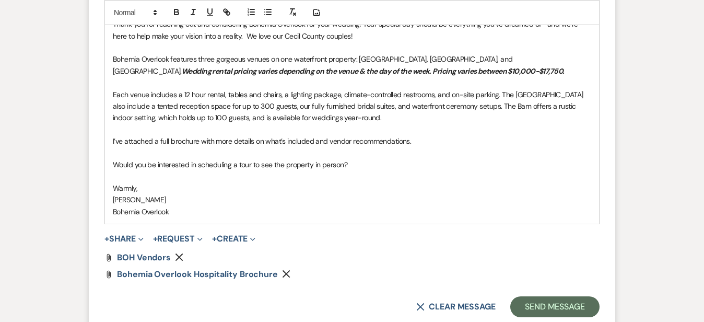
click at [403, 142] on p "I’ve attached a full brochure with more details on what’s included and vendor r…" at bounding box center [352, 140] width 479 height 11
click at [358, 118] on p "Each venue includes a 12 hour rental, tables and chairs, a lighting package, cl…" at bounding box center [352, 106] width 479 height 35
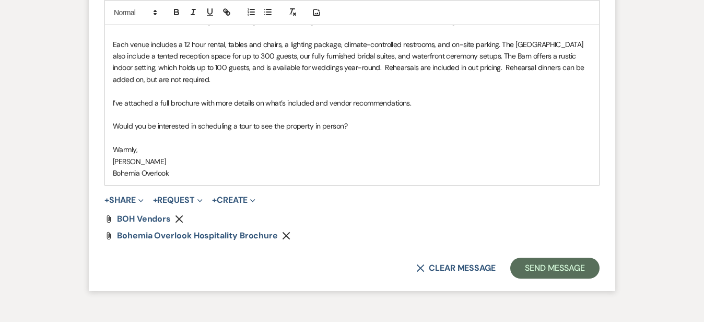
scroll to position [905, 0]
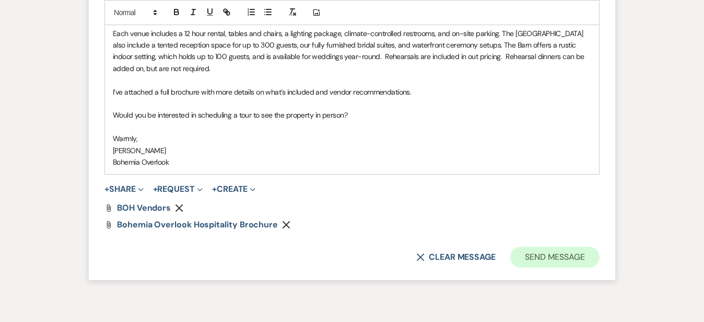
click at [589, 247] on button "Send Message" at bounding box center [554, 257] width 89 height 21
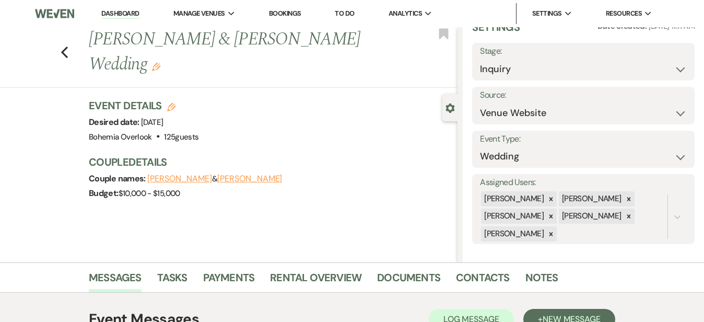
scroll to position [0, 0]
click at [107, 14] on link "Dashboard" at bounding box center [120, 14] width 38 height 10
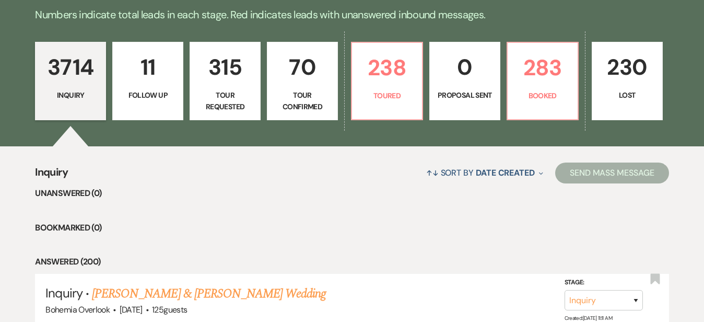
scroll to position [266, 0]
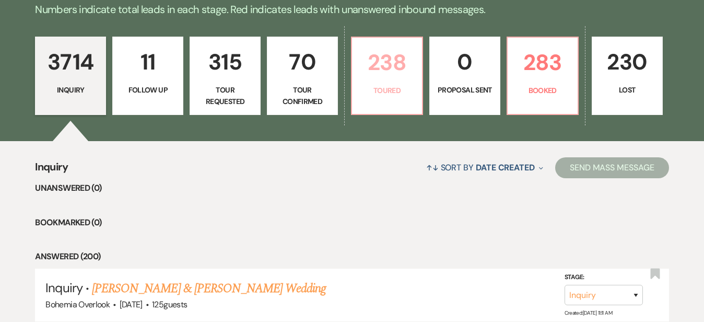
click at [401, 80] on p "238" at bounding box center [386, 62] width 57 height 35
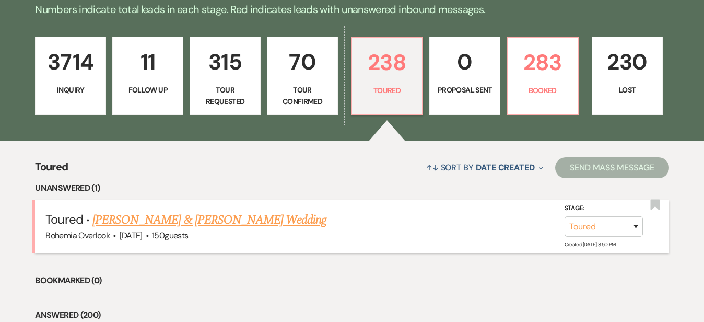
click at [262, 211] on link "[PERSON_NAME] & [PERSON_NAME] Wedding" at bounding box center [209, 220] width 234 height 19
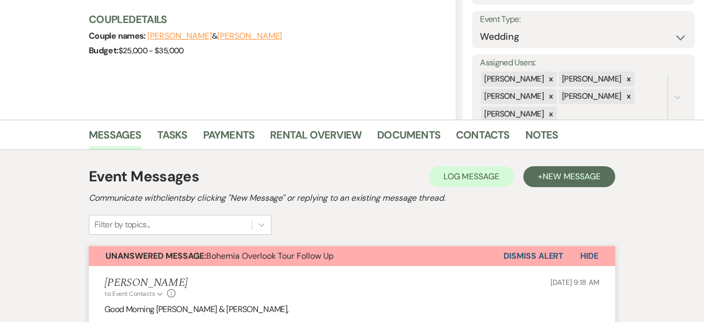
scroll to position [164, 0]
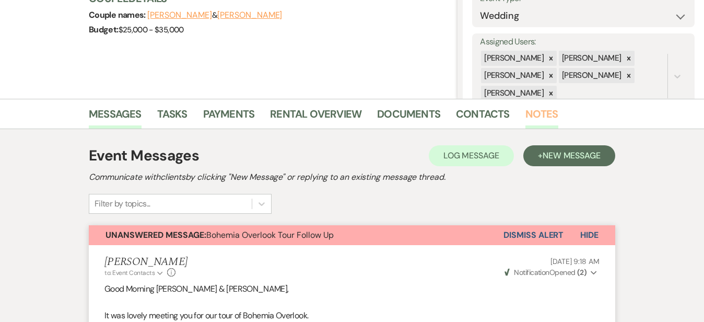
click at [526, 116] on link "Notes" at bounding box center [542, 117] width 33 height 23
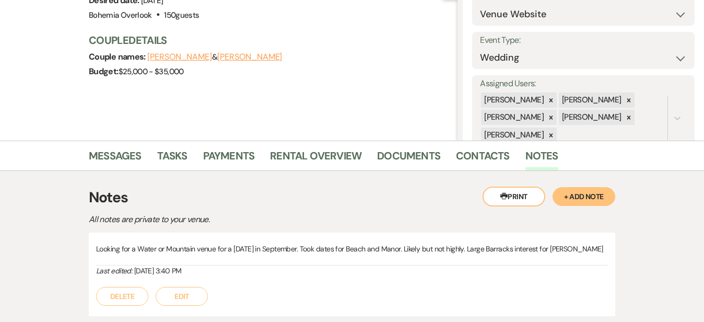
scroll to position [186, 0]
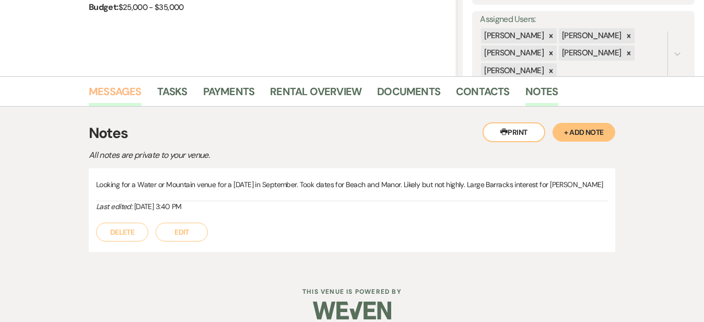
click at [99, 95] on link "Messages" at bounding box center [115, 94] width 53 height 23
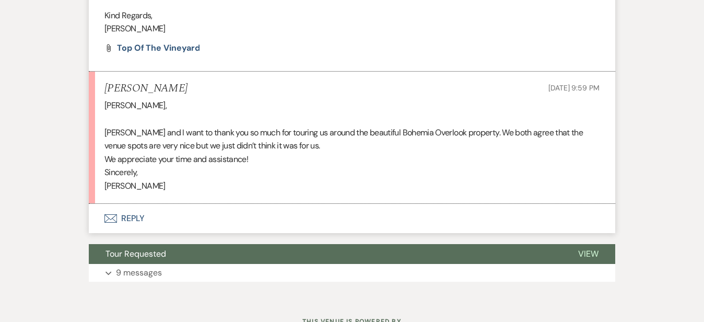
scroll to position [586, 0]
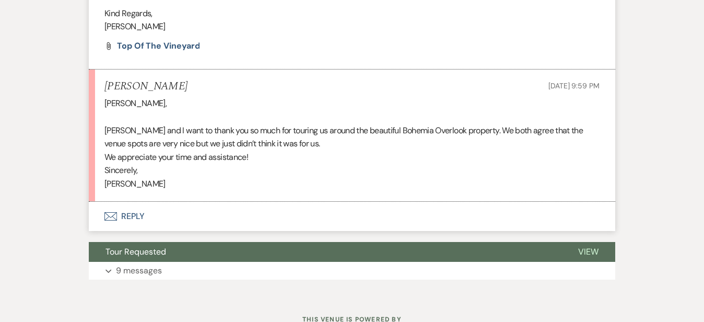
click at [157, 220] on button "Envelope Reply" at bounding box center [352, 216] width 527 height 29
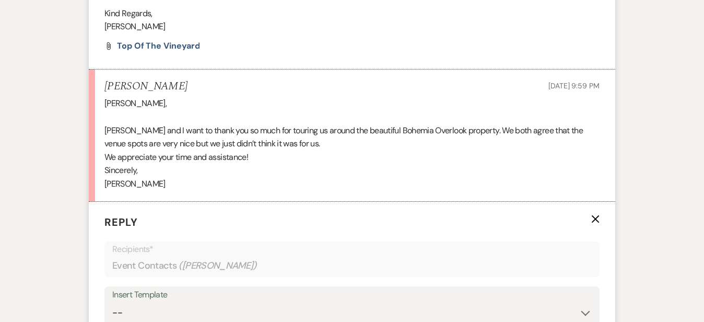
scroll to position [780, 0]
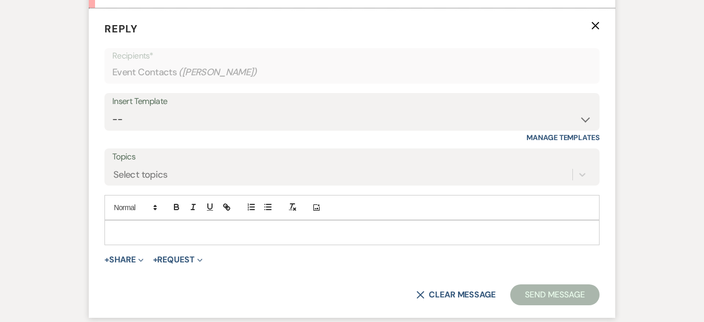
click at [154, 237] on div at bounding box center [352, 232] width 494 height 24
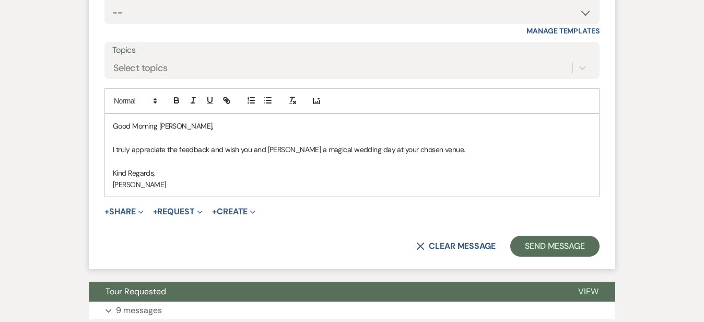
scroll to position [887, 0]
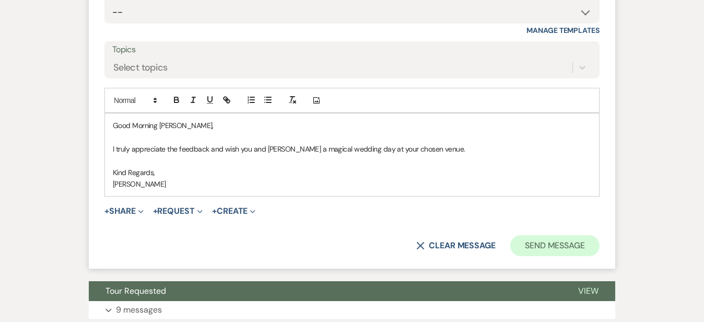
click at [600, 241] on button "Send Message" at bounding box center [554, 245] width 89 height 21
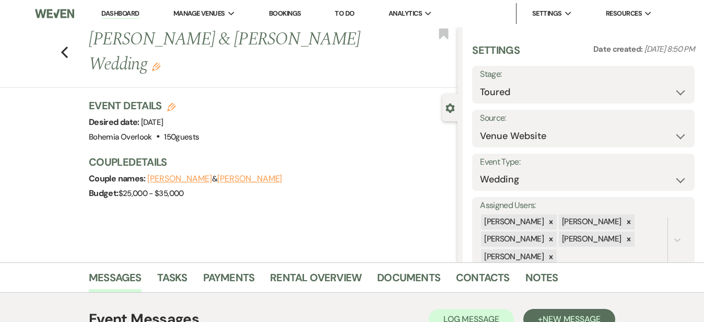
scroll to position [0, 0]
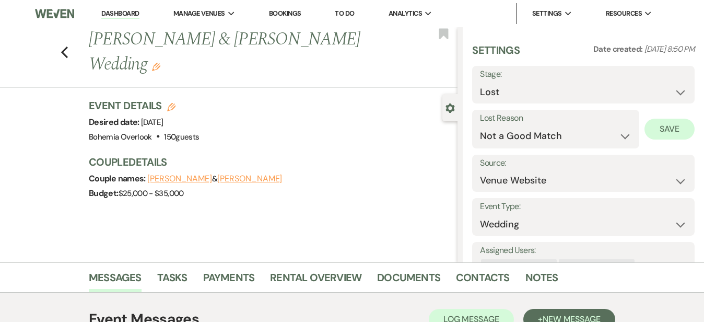
click at [669, 124] on button "Save" at bounding box center [670, 129] width 50 height 21
click at [125, 14] on link "Dashboard" at bounding box center [120, 14] width 38 height 10
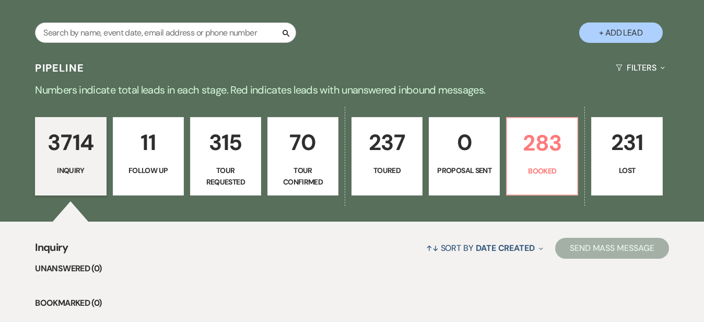
scroll to position [191, 0]
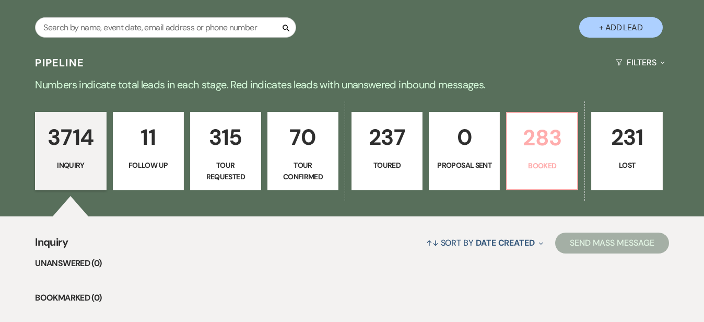
click at [571, 139] on p "283" at bounding box center [542, 137] width 57 height 35
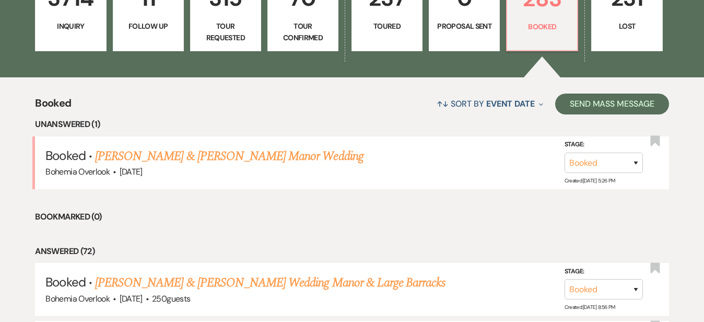
scroll to position [345, 0]
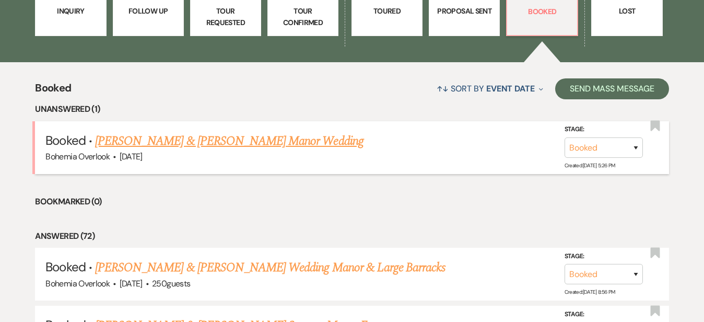
click at [322, 133] on link "[PERSON_NAME] & [PERSON_NAME] Manor Wedding" at bounding box center [229, 141] width 269 height 19
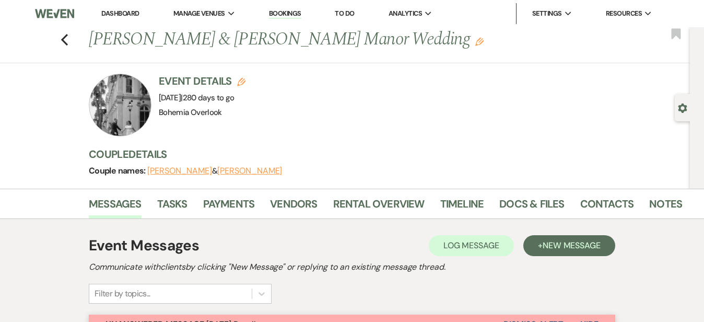
click at [126, 14] on link "Dashboard" at bounding box center [120, 13] width 38 height 9
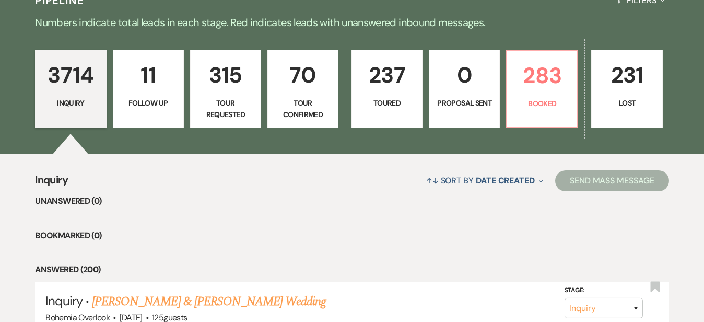
scroll to position [259, 0]
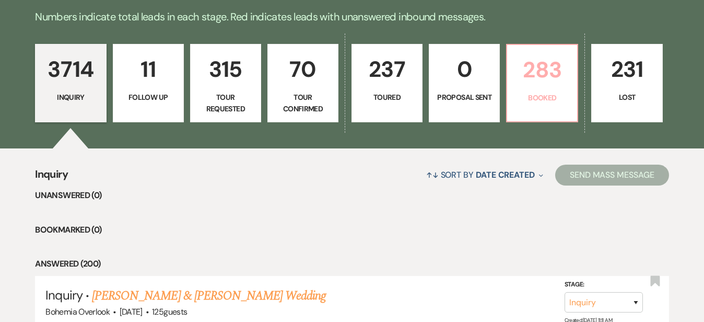
click at [571, 67] on p "283" at bounding box center [542, 69] width 57 height 35
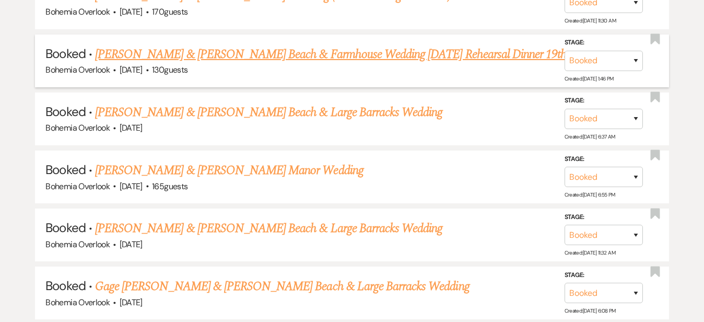
scroll to position [2966, 0]
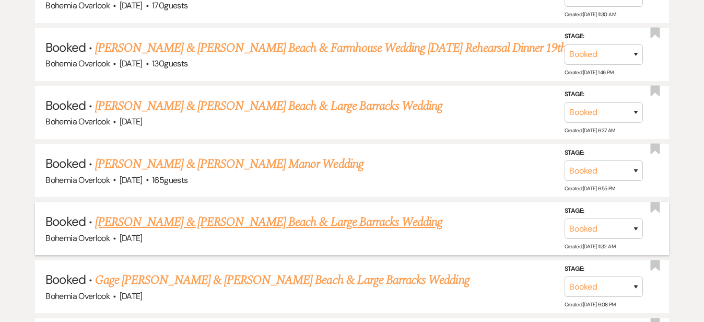
click at [341, 213] on link "[PERSON_NAME] & [PERSON_NAME] Beach & Large Barracks Wedding" at bounding box center [268, 222] width 347 height 19
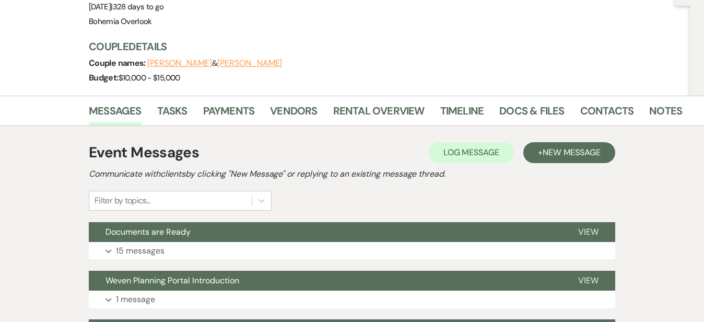
scroll to position [122, 0]
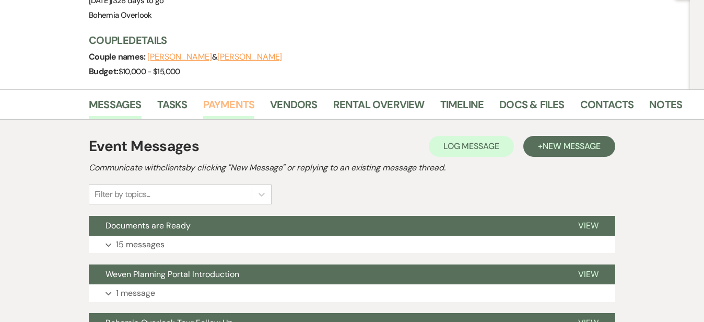
click at [203, 96] on link "Payments" at bounding box center [229, 107] width 52 height 23
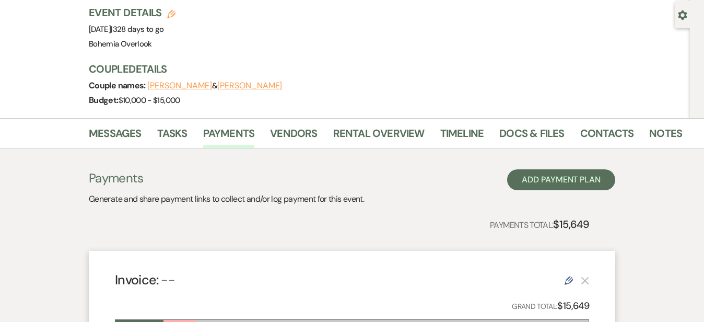
scroll to position [79, 0]
